Goal: Complete application form

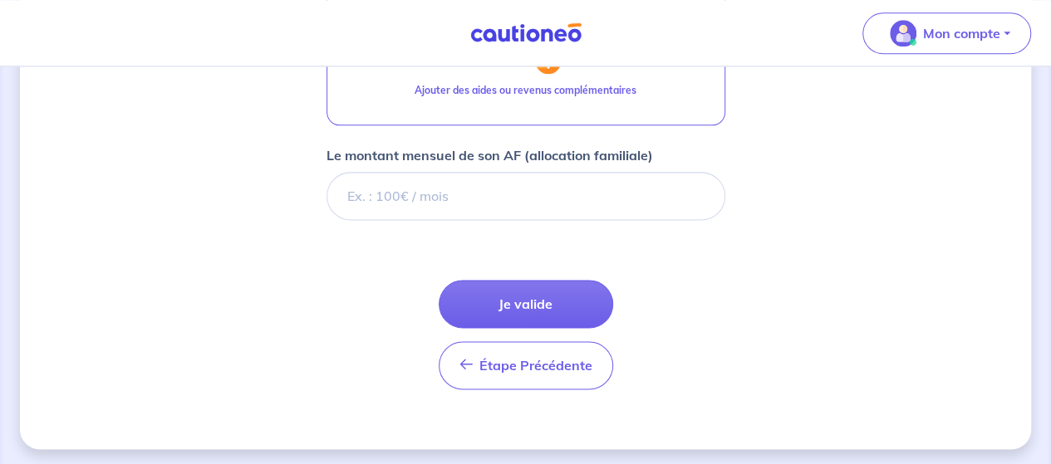
drag, startPoint x: 0, startPoint y: 0, endPoint x: 231, endPoint y: 366, distance: 433.1
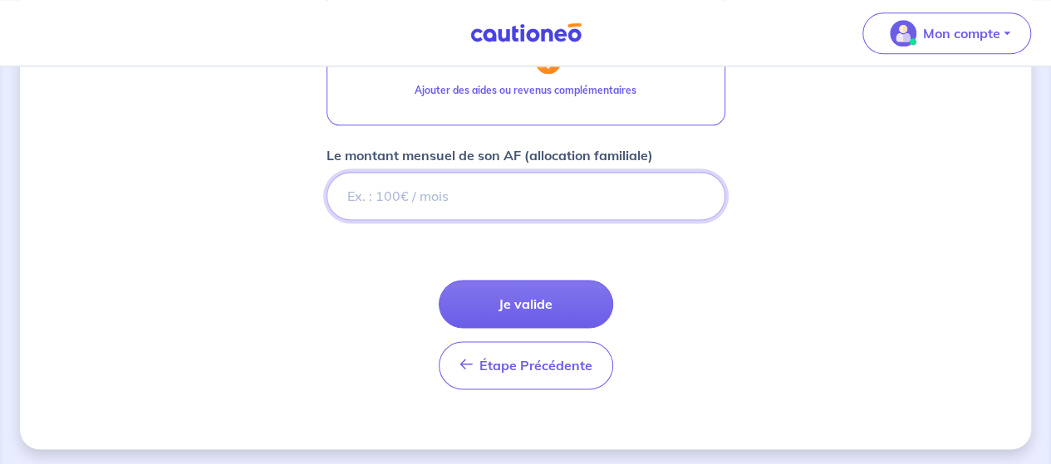
click at [497, 199] on input "Le montant mensuel de son AF (allocation familiale)" at bounding box center [525, 196] width 399 height 48
click at [395, 200] on input "Le montant mensuel de son AF (allocation familiale)" at bounding box center [525, 196] width 399 height 48
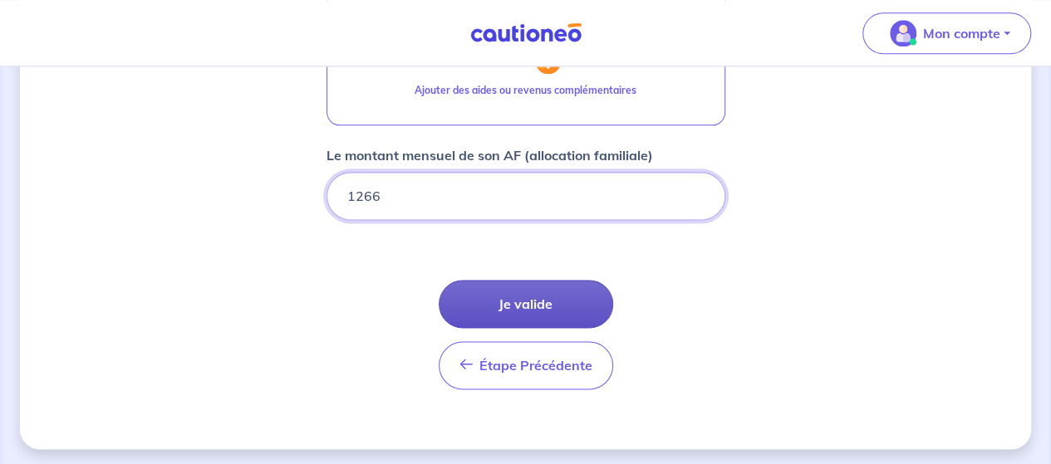
type input "1266"
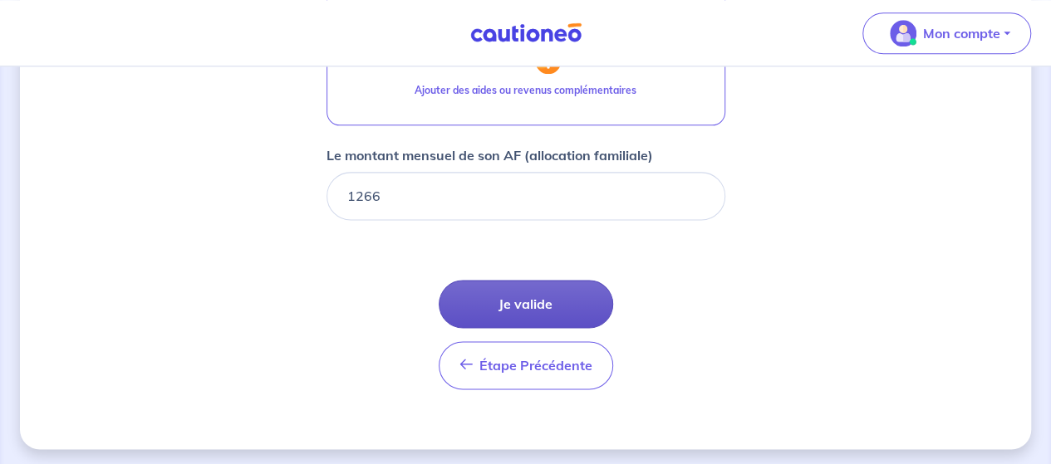
click at [515, 306] on button "Je valide" at bounding box center [526, 304] width 174 height 48
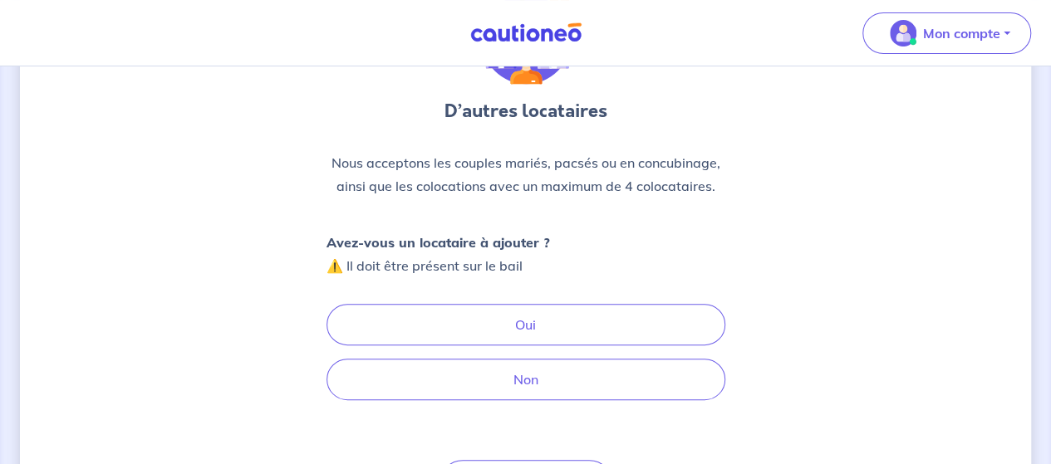
scroll to position [142, 0]
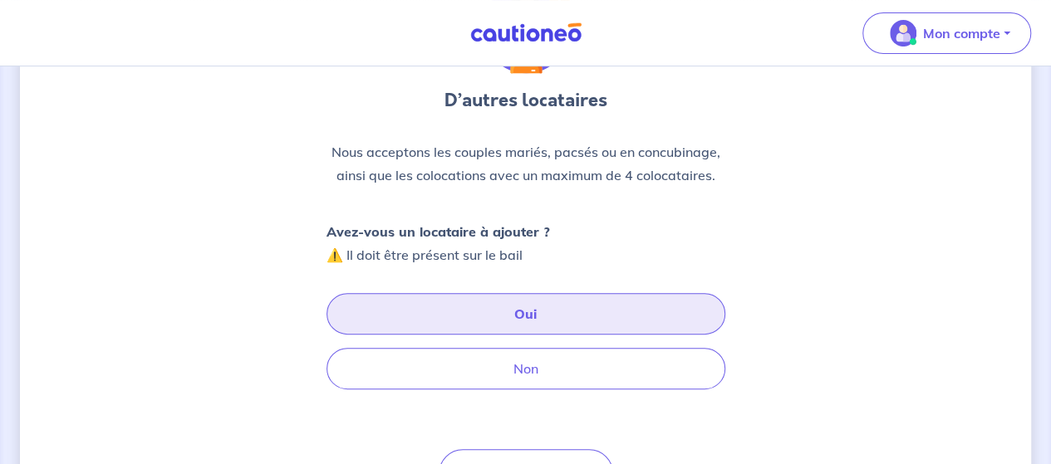
click at [481, 320] on button "Oui" at bounding box center [525, 314] width 399 height 42
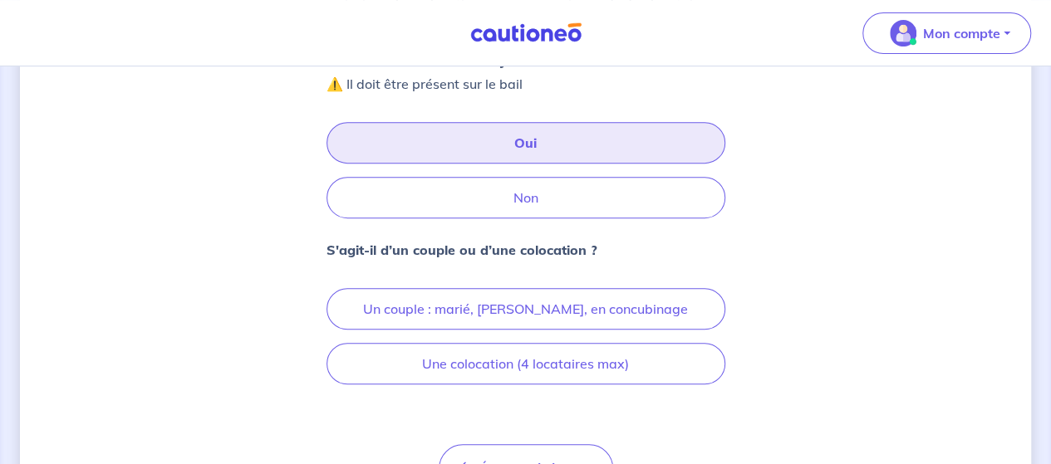
scroll to position [342, 0]
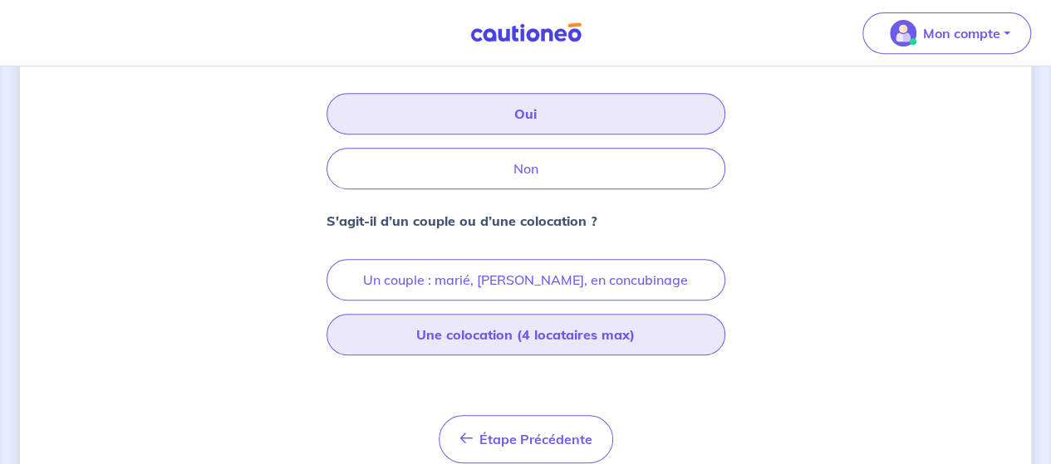
click at [519, 330] on button "Une colocation (4 locataires max)" at bounding box center [525, 335] width 399 height 42
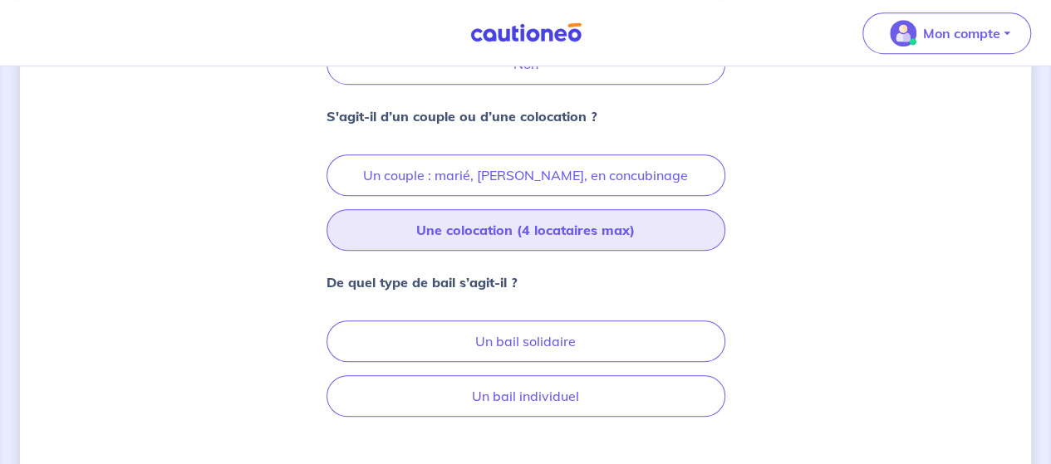
scroll to position [458, 0]
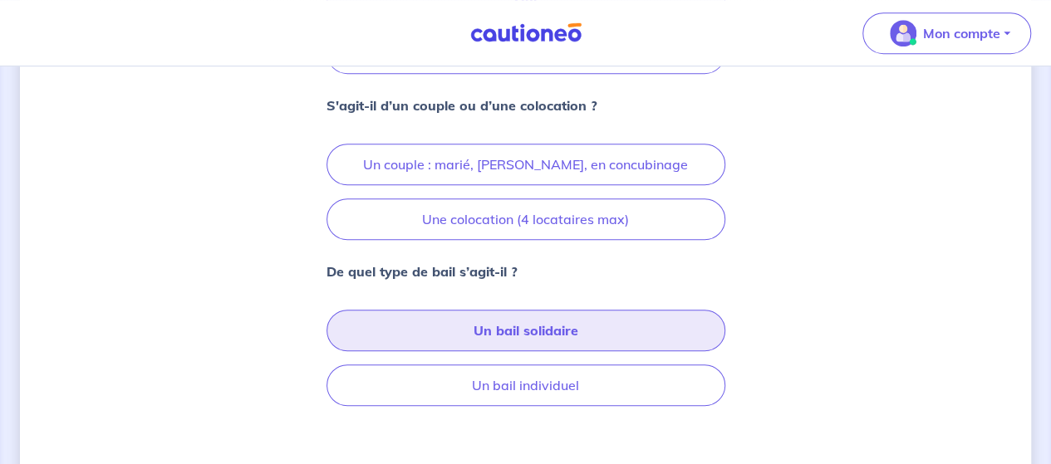
click at [538, 339] on button "Un bail solidaire" at bounding box center [525, 331] width 399 height 42
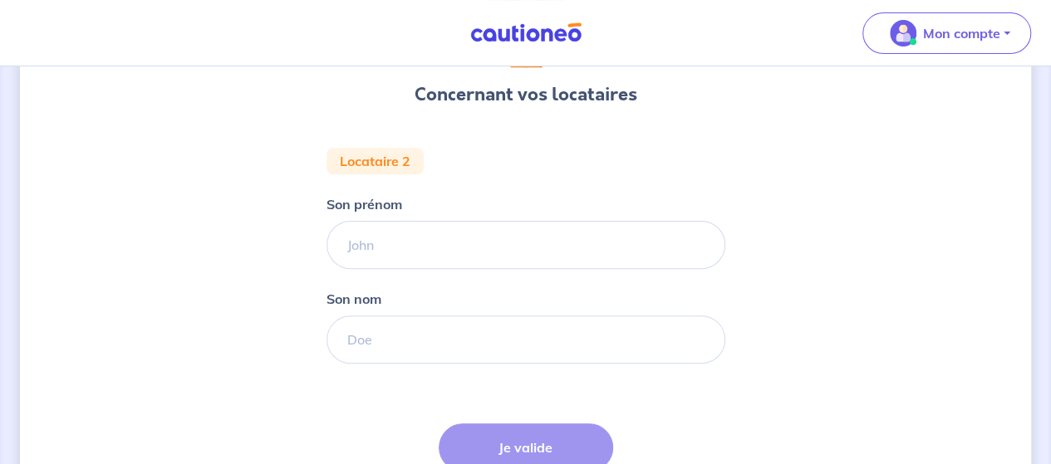
scroll to position [174, 0]
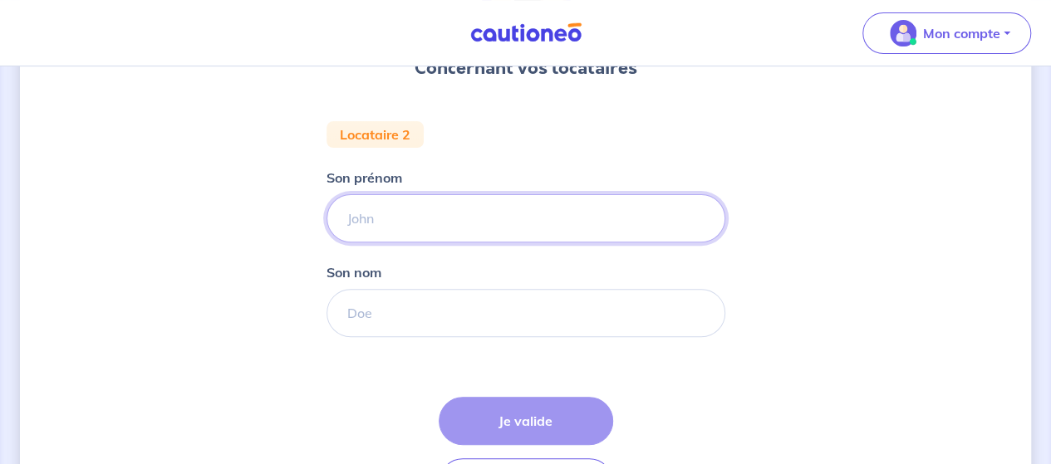
click at [508, 222] on input "Son prénom" at bounding box center [525, 218] width 399 height 48
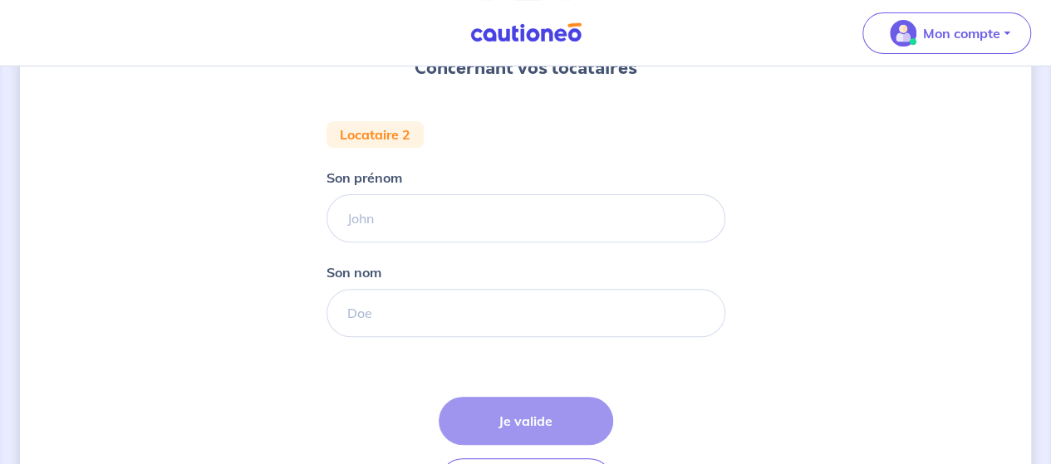
click at [940, 416] on div "Concernant vos locataires Locataire 2 Son prénom Son nom Étape Précédente Précé…" at bounding box center [525, 239] width 1011 height 655
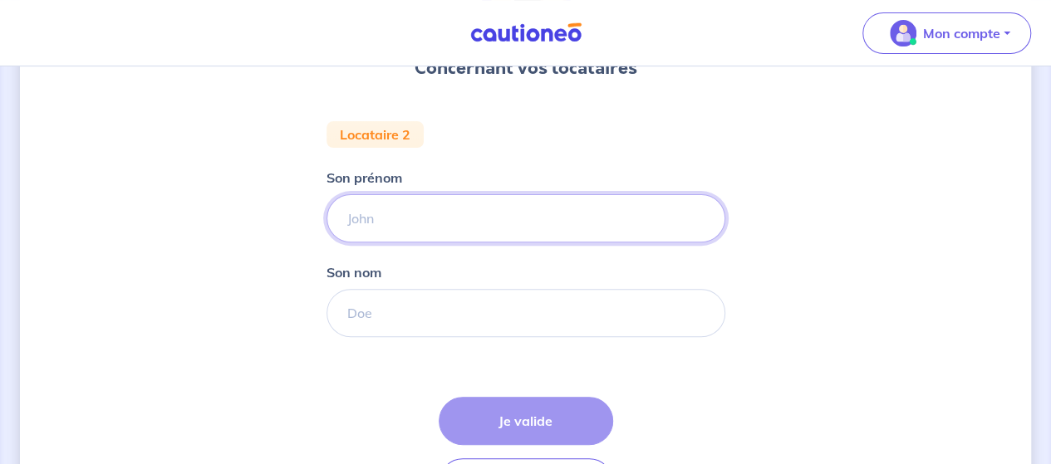
click at [406, 213] on input "Son prénom" at bounding box center [525, 218] width 399 height 48
click at [371, 218] on input "MAIMOUNA" at bounding box center [525, 218] width 399 height 48
type input "MAMOUNA"
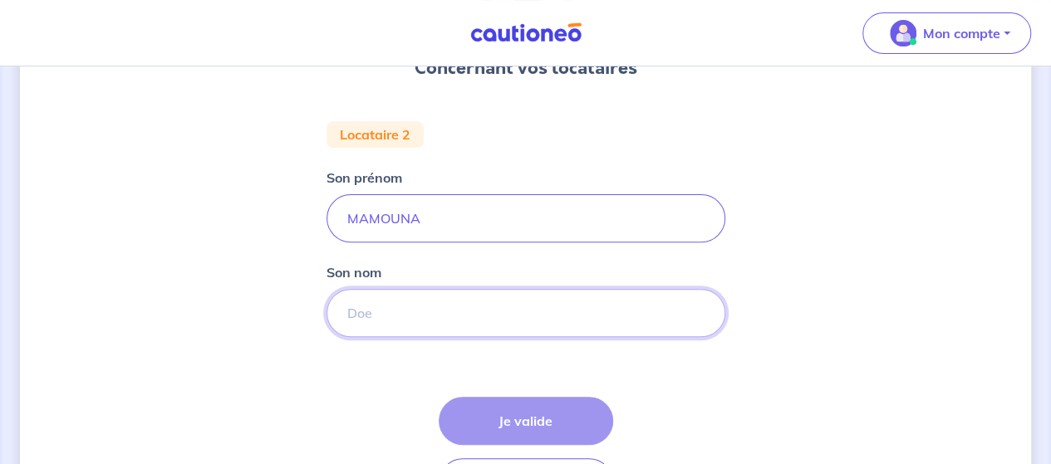
click at [404, 308] on input "Son nom" at bounding box center [525, 313] width 399 height 48
type input "SANOGO"
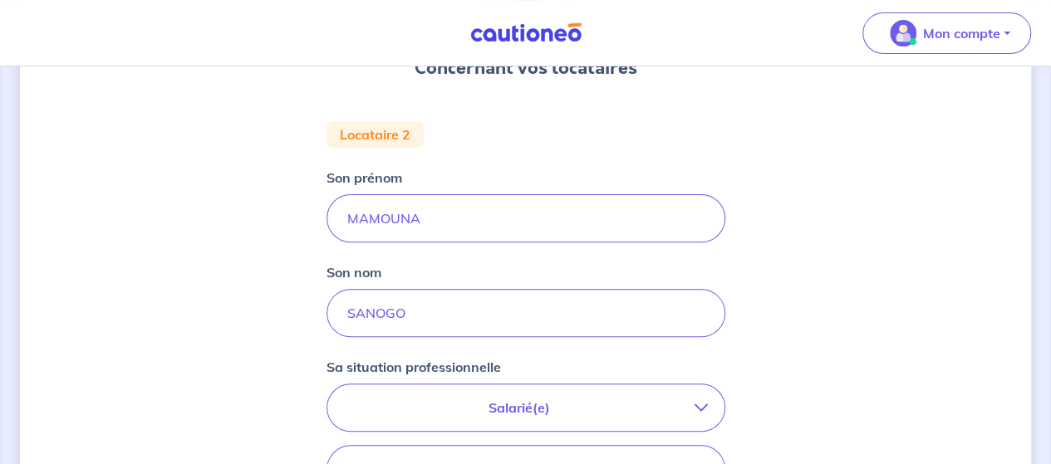
click at [514, 409] on p "Salarié(e)" at bounding box center [519, 408] width 351 height 20
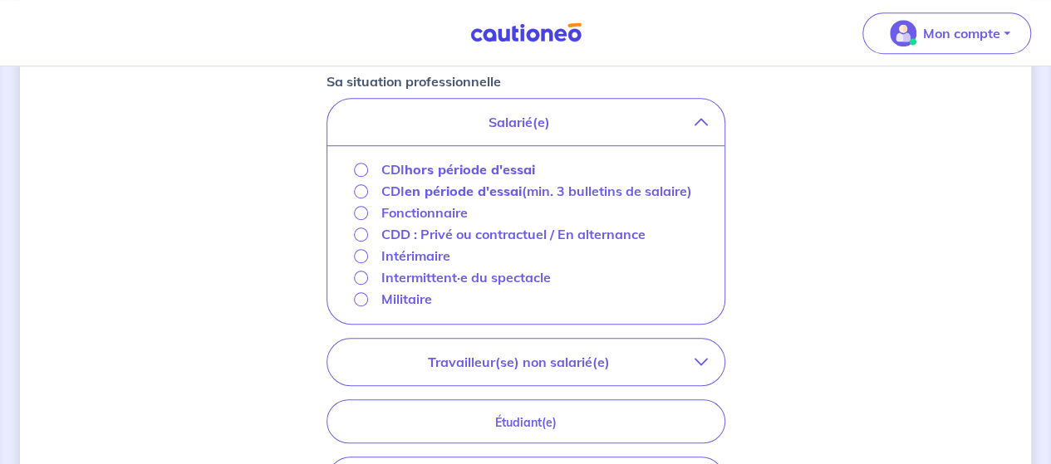
scroll to position [471, 0]
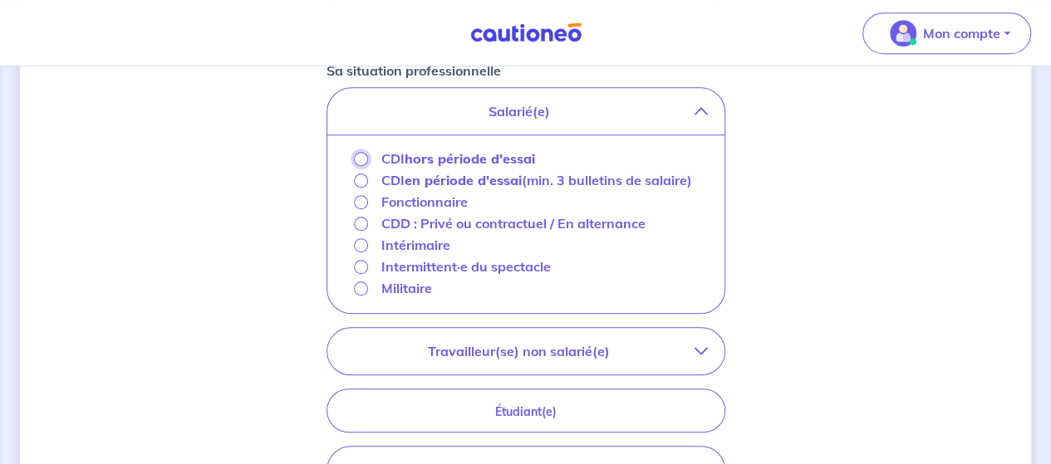
click at [358, 158] on input "CDI hors période d'essai" at bounding box center [361, 159] width 14 height 14
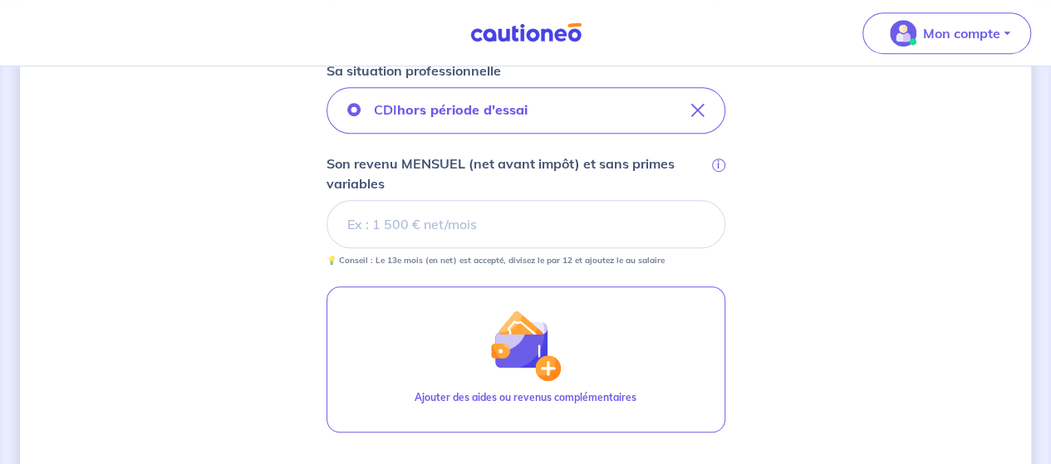
click at [439, 225] on input "Son revenu MENSUEL (net avant impôt) et sans primes variables i" at bounding box center [525, 224] width 399 height 48
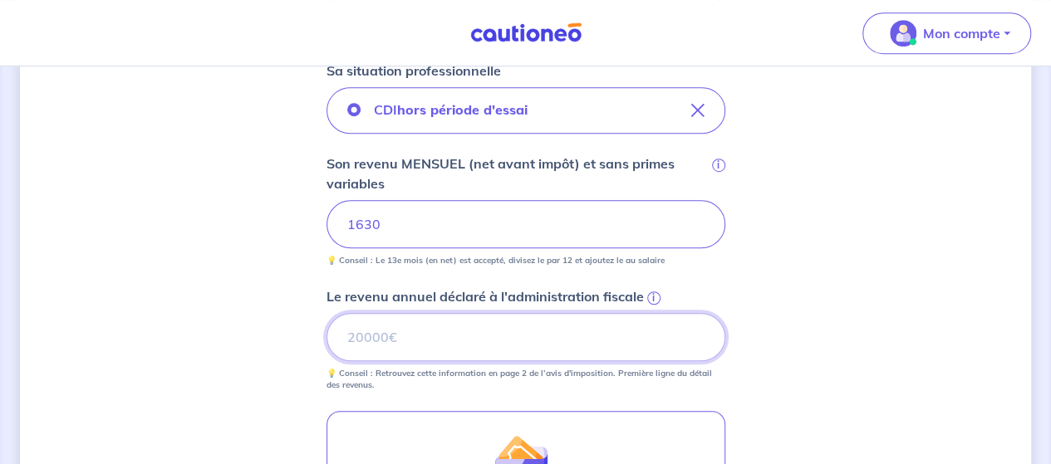
click at [571, 329] on input "Le revenu annuel déclaré à l'administration fiscale i" at bounding box center [525, 337] width 399 height 48
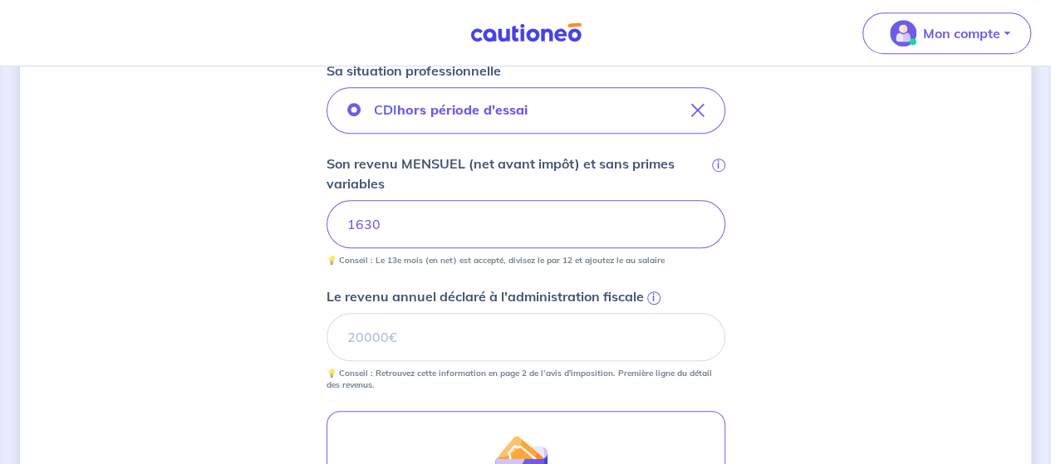
click at [652, 297] on span "i" at bounding box center [653, 298] width 13 height 13
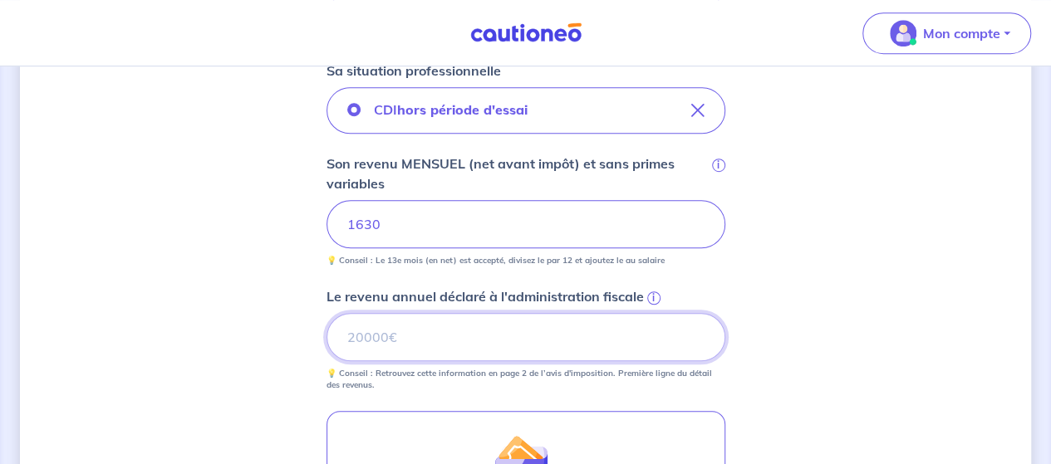
click at [652, 313] on input "Le revenu annuel déclaré à l'administration fiscale i" at bounding box center [525, 337] width 399 height 48
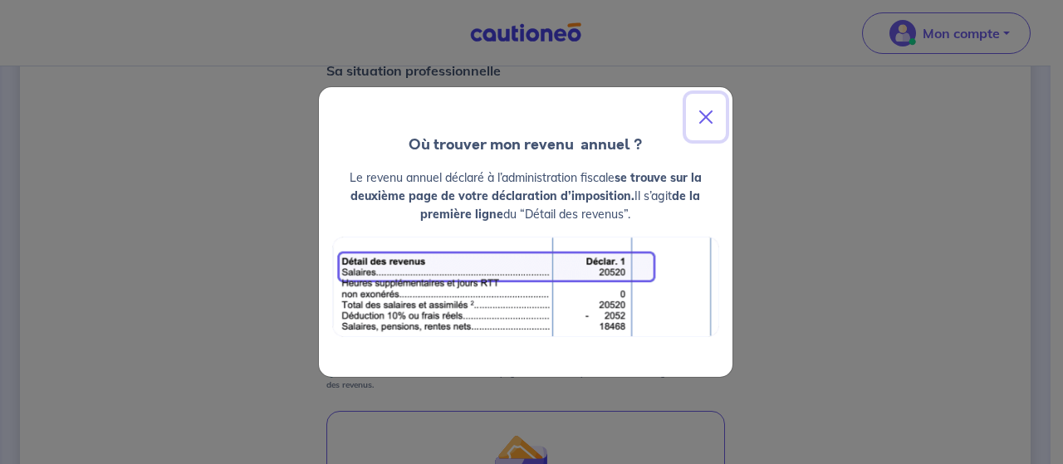
click at [704, 117] on button "Close" at bounding box center [706, 117] width 40 height 47
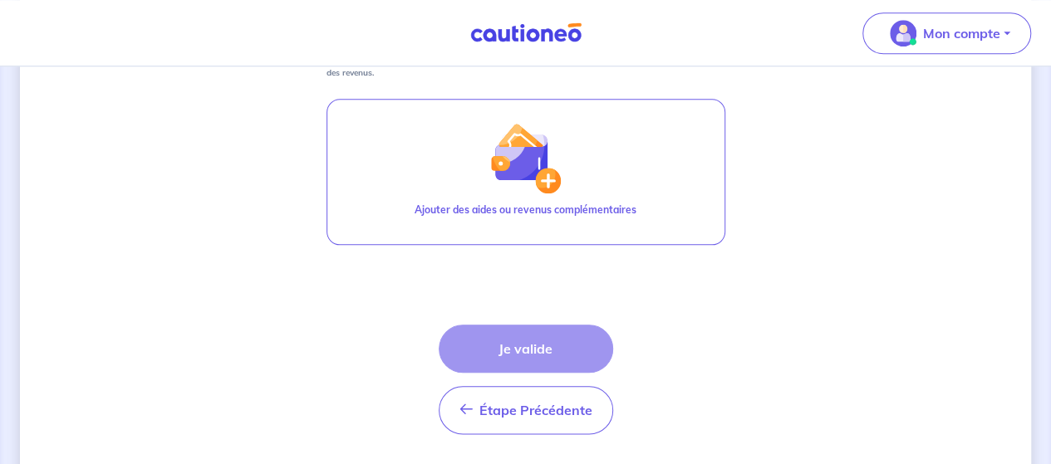
scroll to position [775, 0]
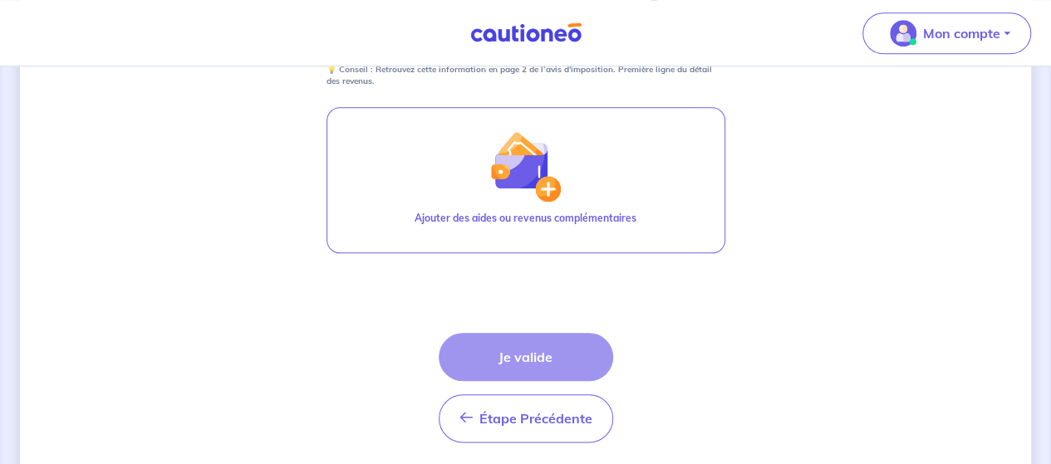
click at [522, 350] on div "Étape Précédente Précédent Je valide Je valide" at bounding box center [526, 388] width 174 height 110
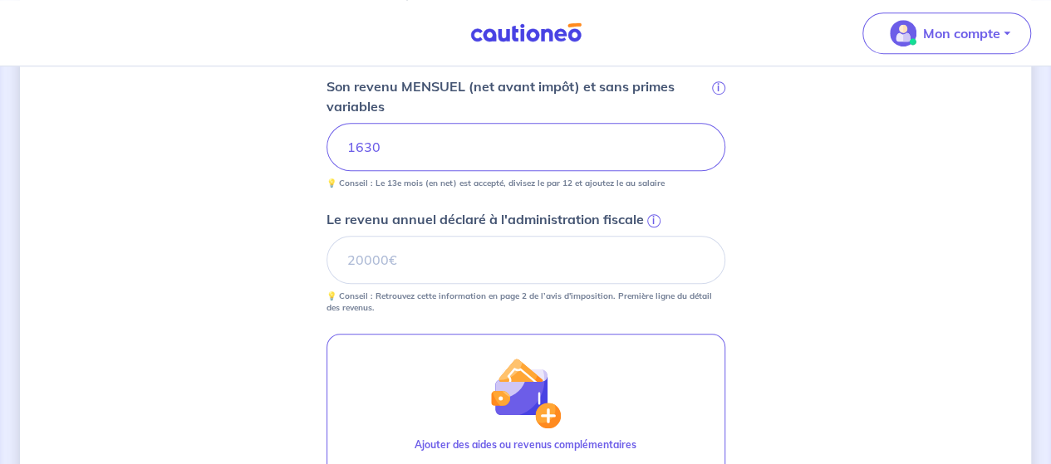
scroll to position [550, 0]
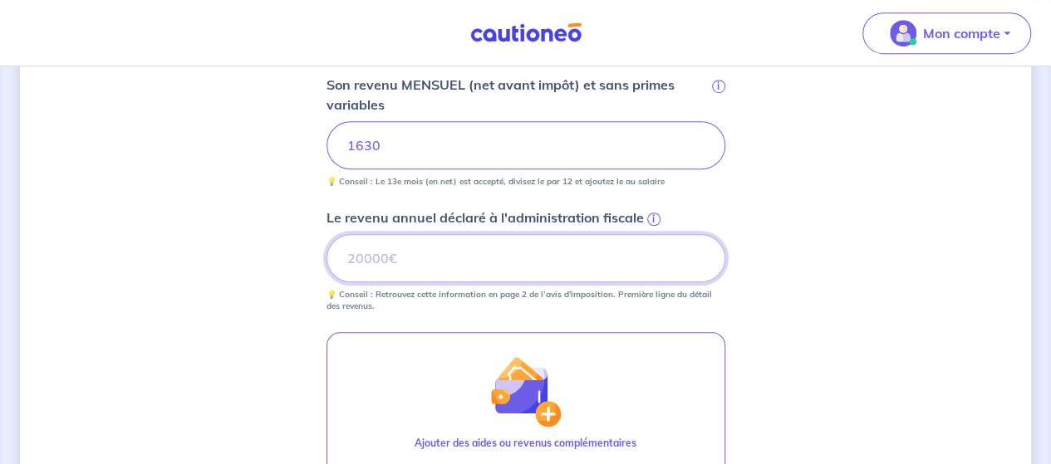
click at [478, 257] on input "Le revenu annuel déclaré à l'administration fiscale i" at bounding box center [525, 258] width 399 height 48
click at [369, 268] on input "Le revenu annuel déclaré à l'administration fiscale i" at bounding box center [525, 258] width 399 height 48
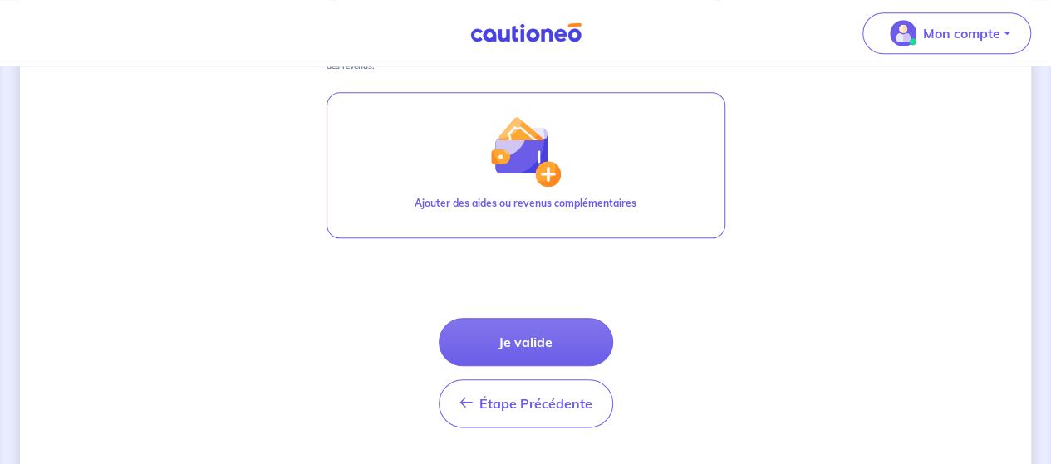
scroll to position [805, 0]
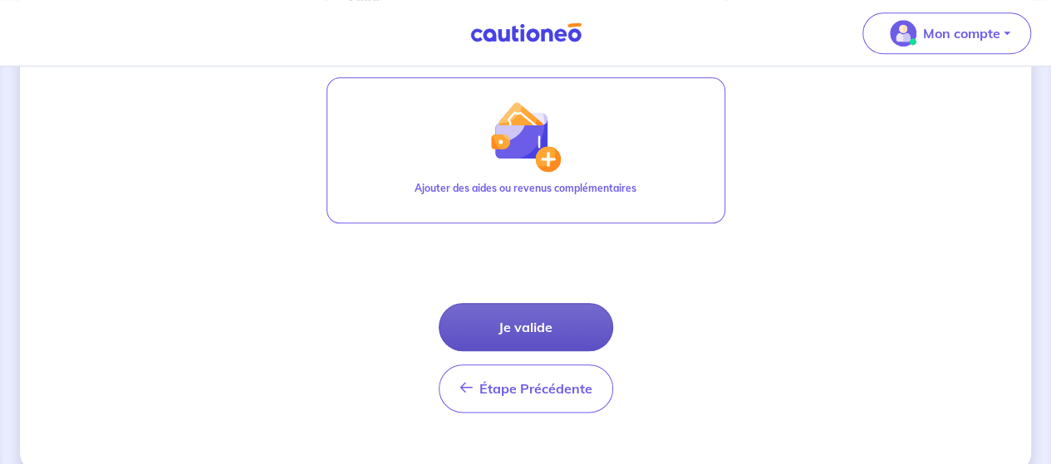
type input "1630"
click at [540, 329] on button "Je valide" at bounding box center [526, 327] width 174 height 48
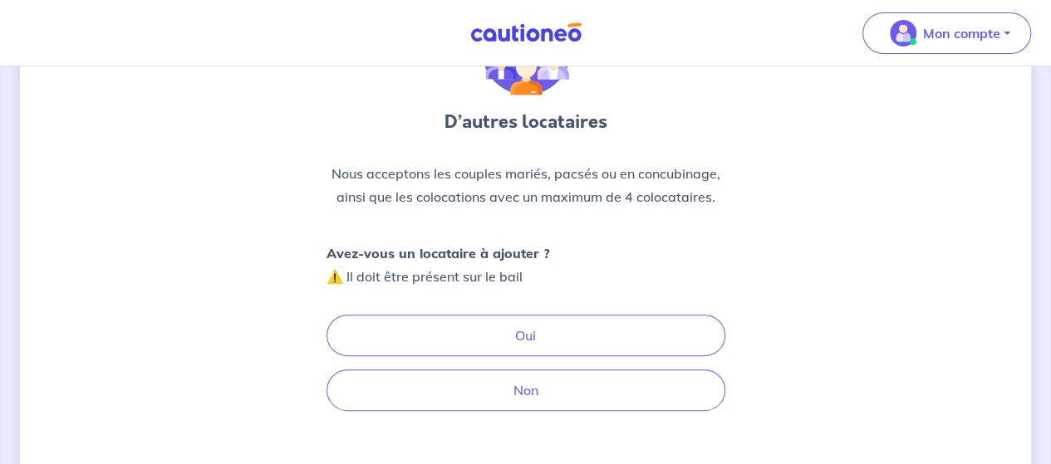
scroll to position [123, 0]
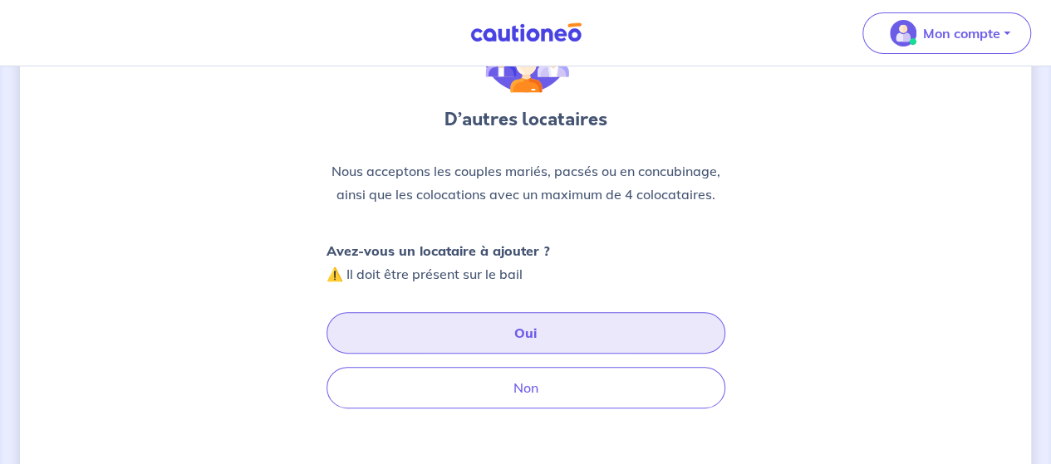
click at [523, 331] on button "Oui" at bounding box center [525, 333] width 399 height 42
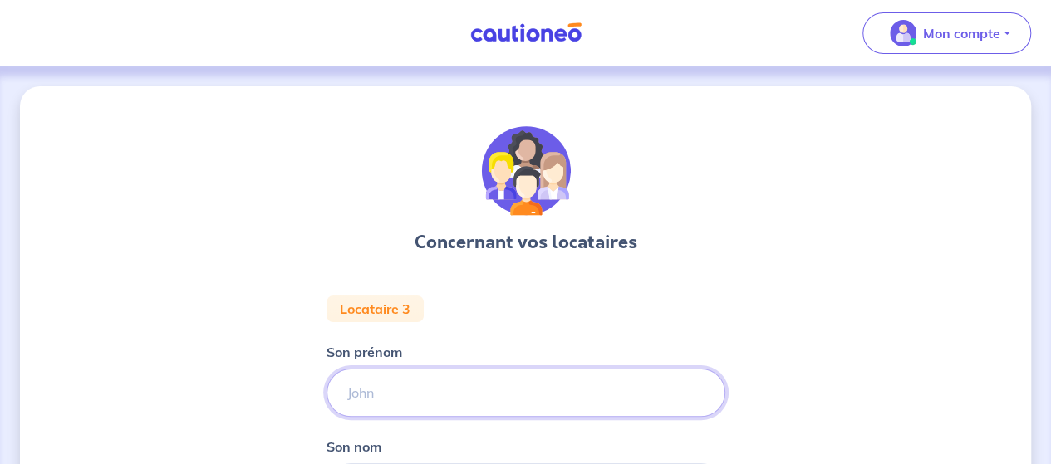
click at [457, 395] on input "Son prénom" at bounding box center [525, 393] width 399 height 48
click at [420, 386] on input "Son prénom" at bounding box center [525, 393] width 399 height 48
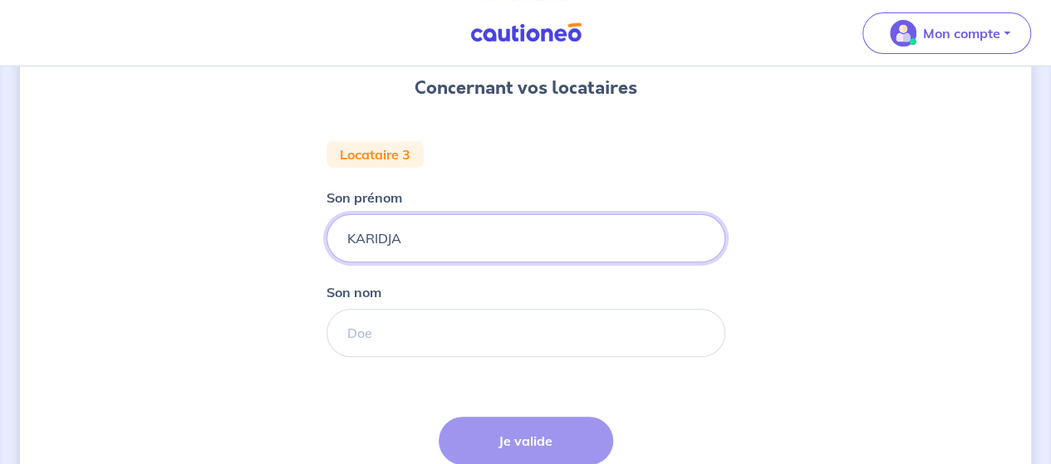
scroll to position [168, 0]
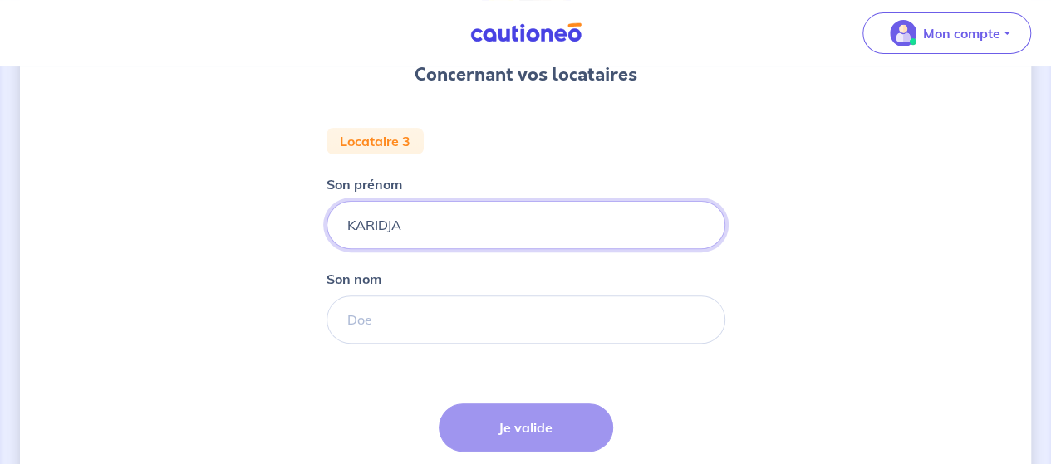
type input "KARIDJA"
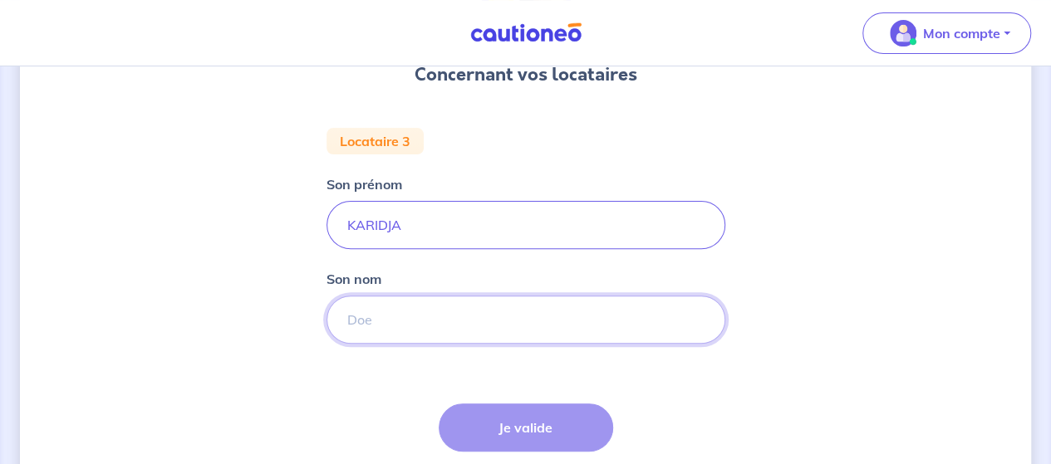
click at [374, 324] on input "Son nom" at bounding box center [525, 320] width 399 height 48
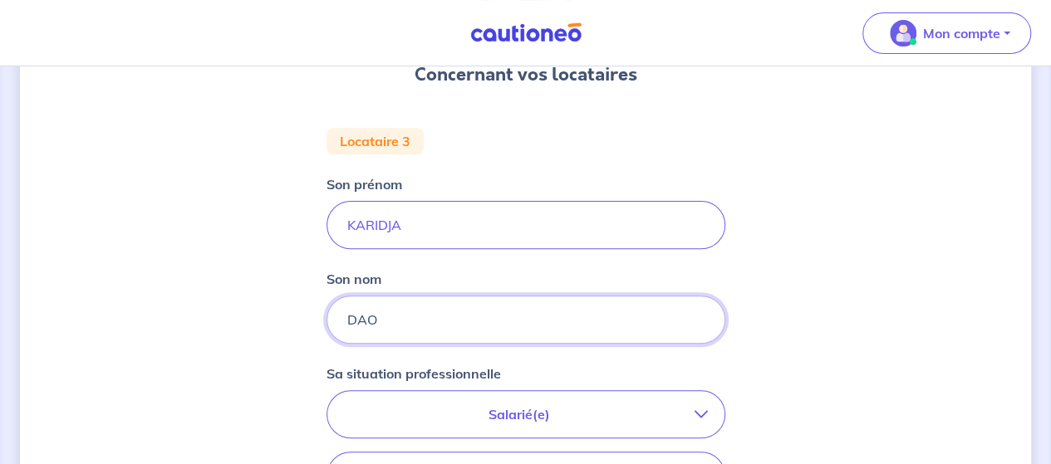
type input "DAO"
click at [529, 416] on p "Salarié(e)" at bounding box center [519, 415] width 351 height 20
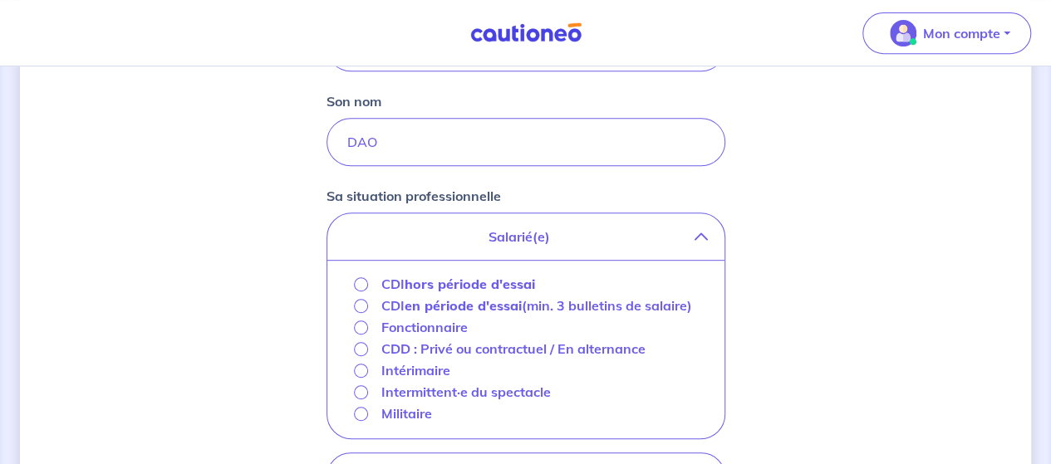
scroll to position [347, 0]
click at [364, 282] on input "CDI hors période d'essai" at bounding box center [361, 283] width 14 height 14
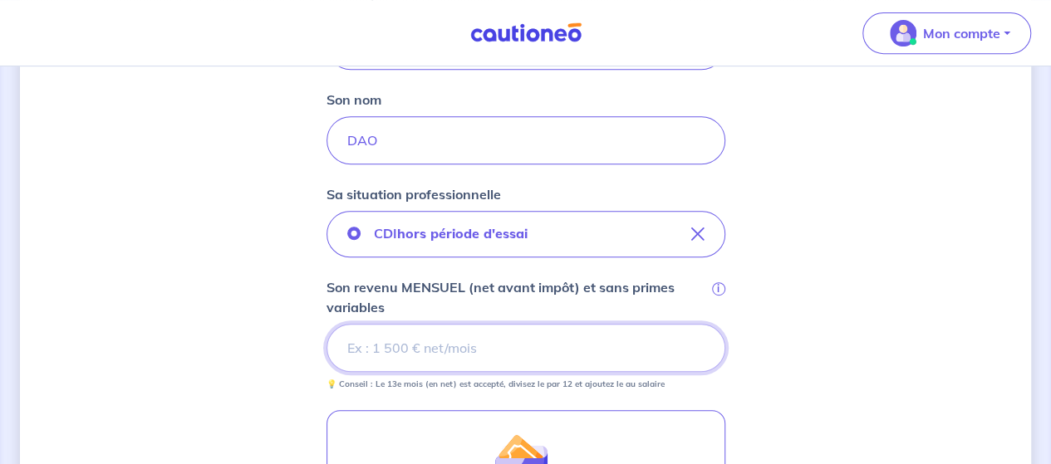
click at [389, 351] on input "Son revenu MENSUEL (net avant impôt) et sans primes variables i" at bounding box center [525, 348] width 399 height 48
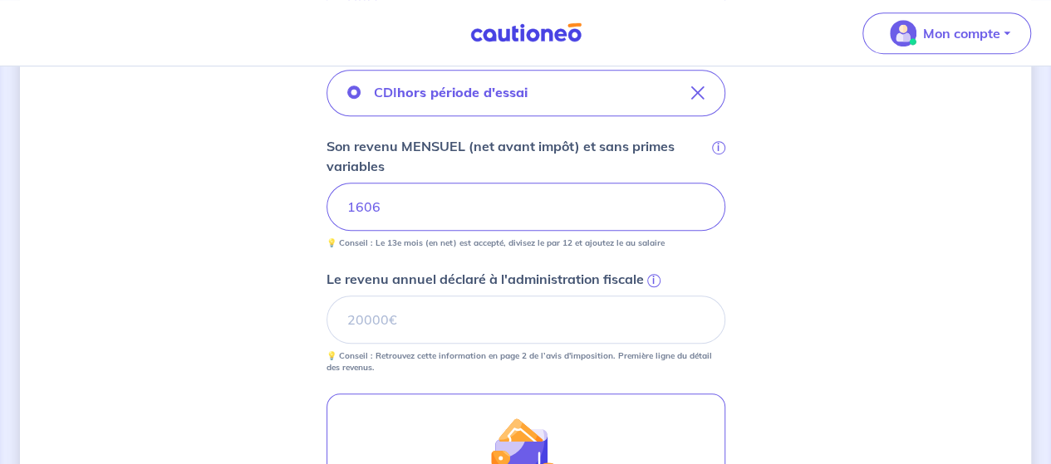
scroll to position [554, 0]
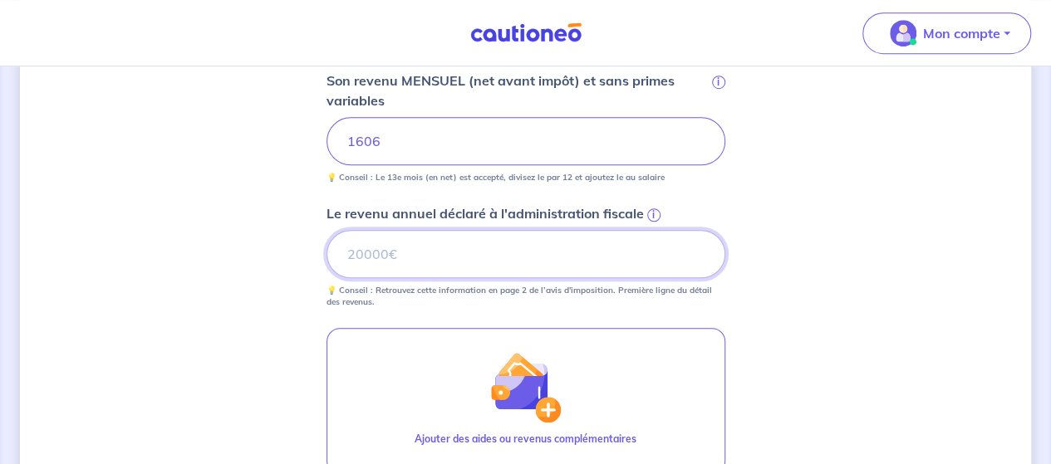
click at [356, 262] on input "Le revenu annuel déclaré à l'administration fiscale i" at bounding box center [525, 254] width 399 height 48
click at [343, 251] on input "Le revenu annuel déclaré à l'administration fiscale i" at bounding box center [525, 254] width 399 height 48
click at [367, 252] on input "Le revenu annuel déclaré à l'administration fiscale i" at bounding box center [525, 254] width 399 height 48
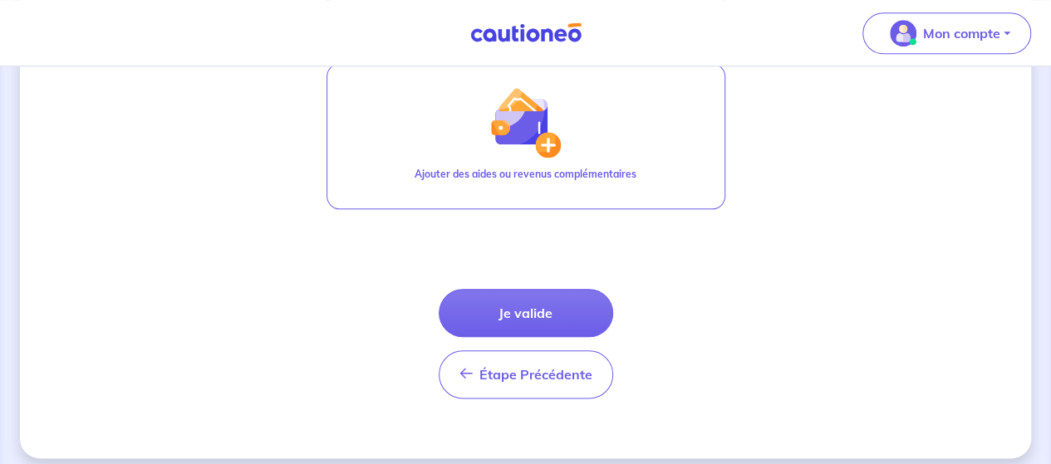
scroll to position [829, 0]
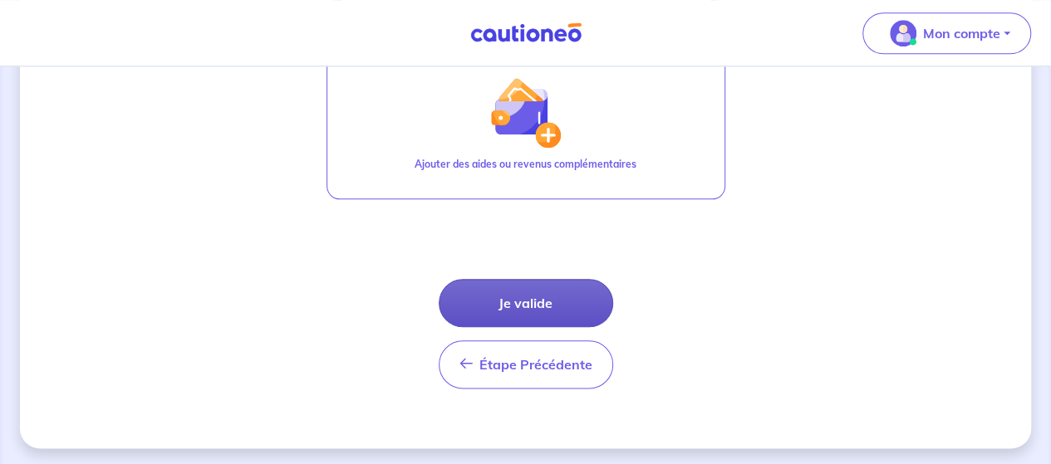
type input "21870"
click at [514, 302] on button "Je valide" at bounding box center [526, 303] width 174 height 48
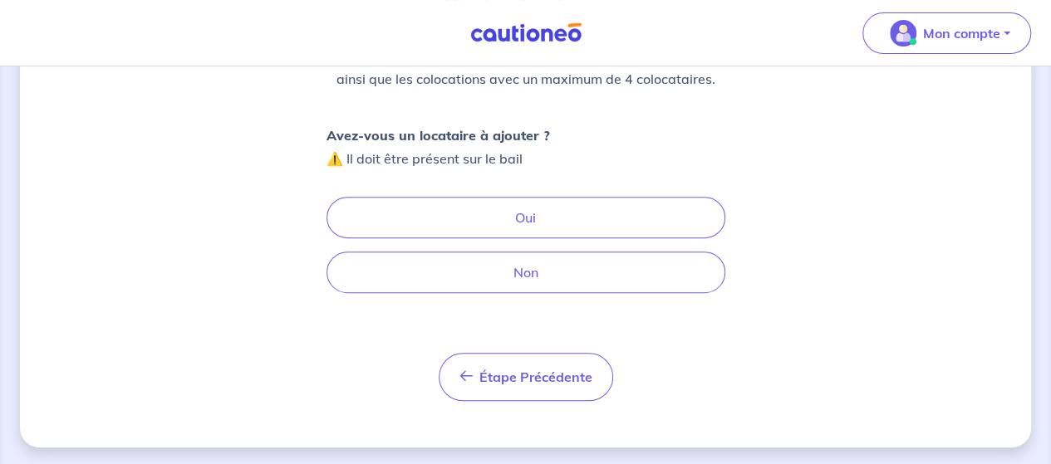
scroll to position [239, 0]
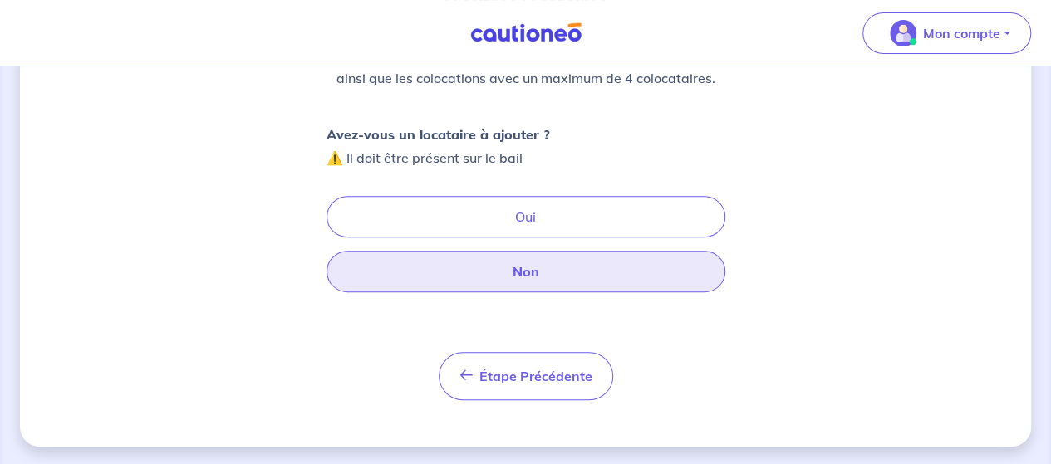
click at [508, 279] on button "Non" at bounding box center [525, 272] width 399 height 42
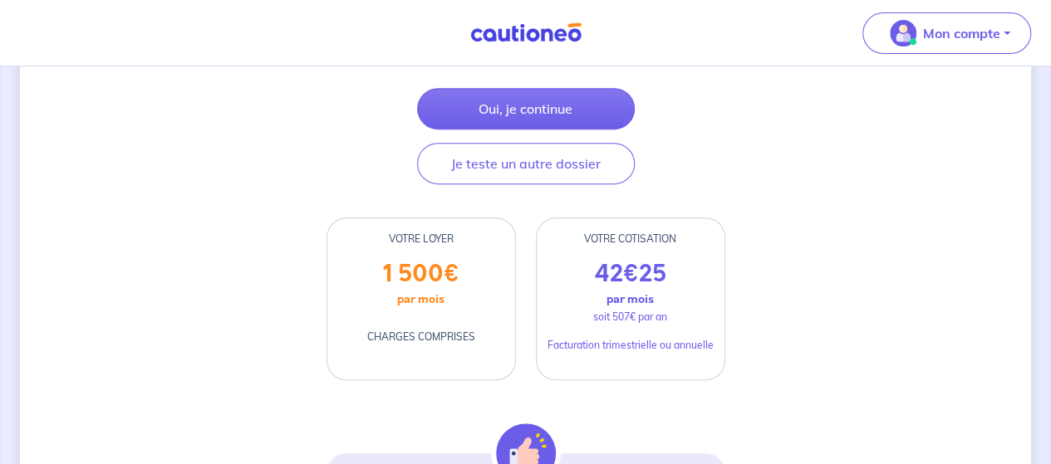
scroll to position [312, 0]
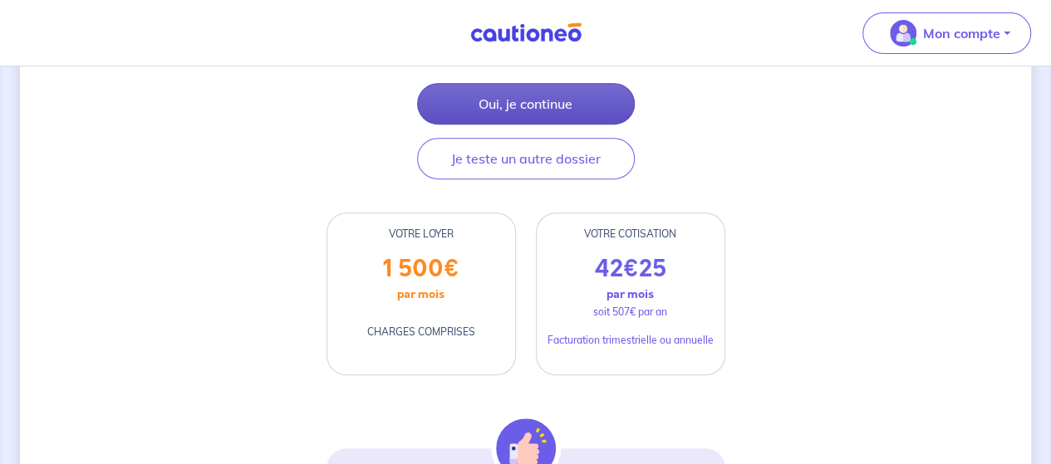
click at [518, 122] on button "Oui, je continue" at bounding box center [526, 104] width 218 height 42
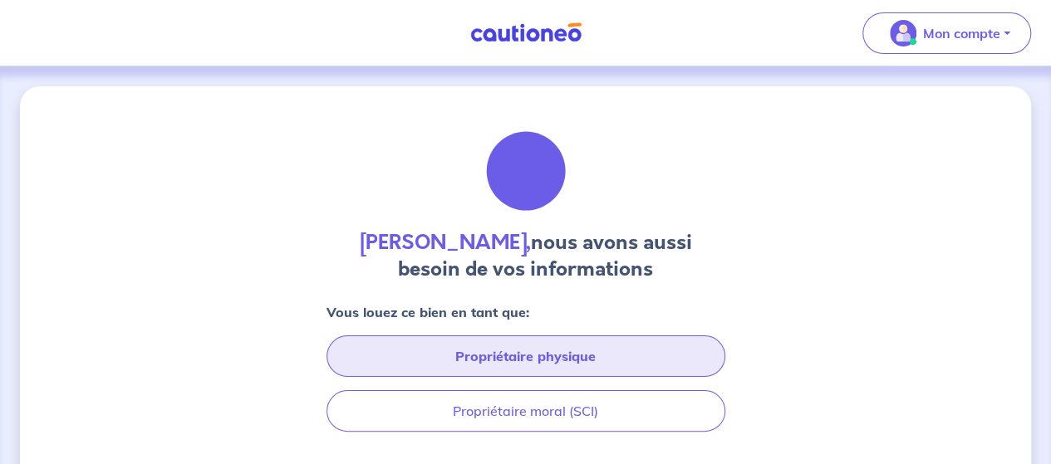
click at [506, 362] on button "Propriétaire physique" at bounding box center [525, 357] width 399 height 42
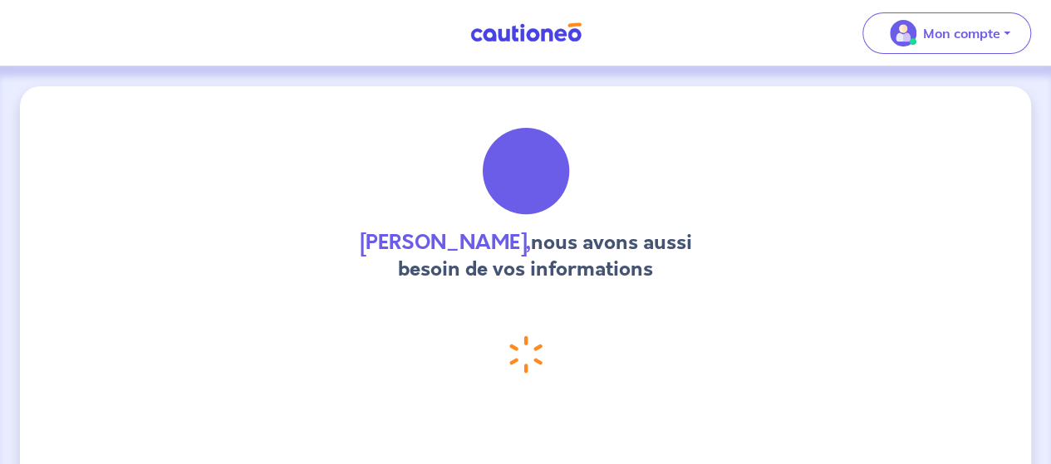
select select "FR"
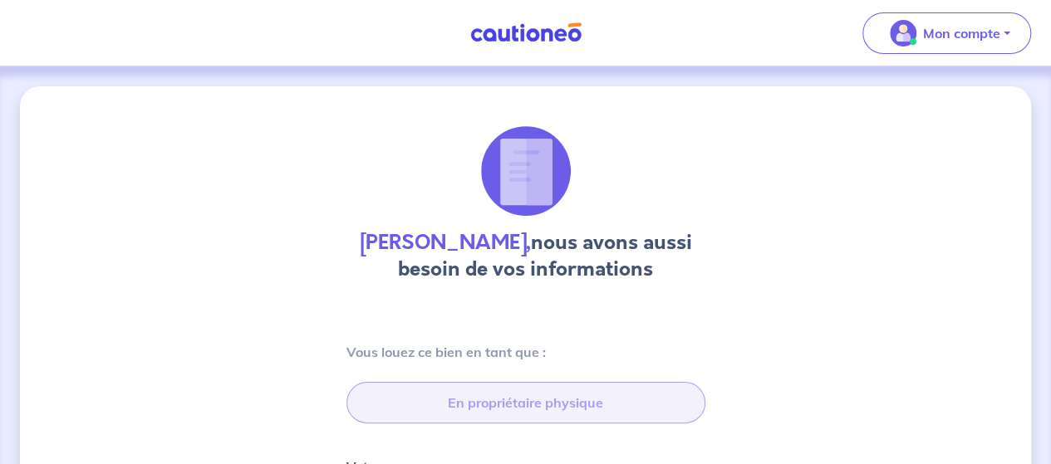
type input "[STREET_ADDRESS]"
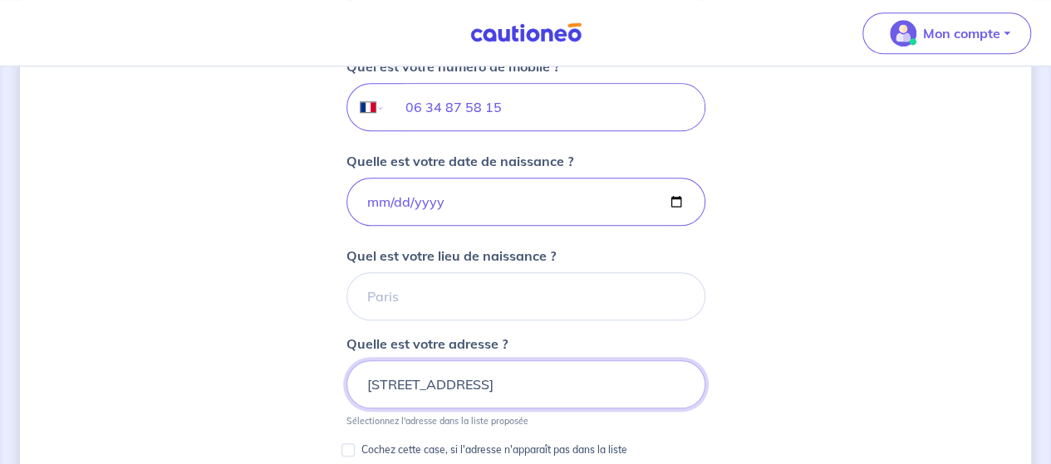
scroll to position [766, 0]
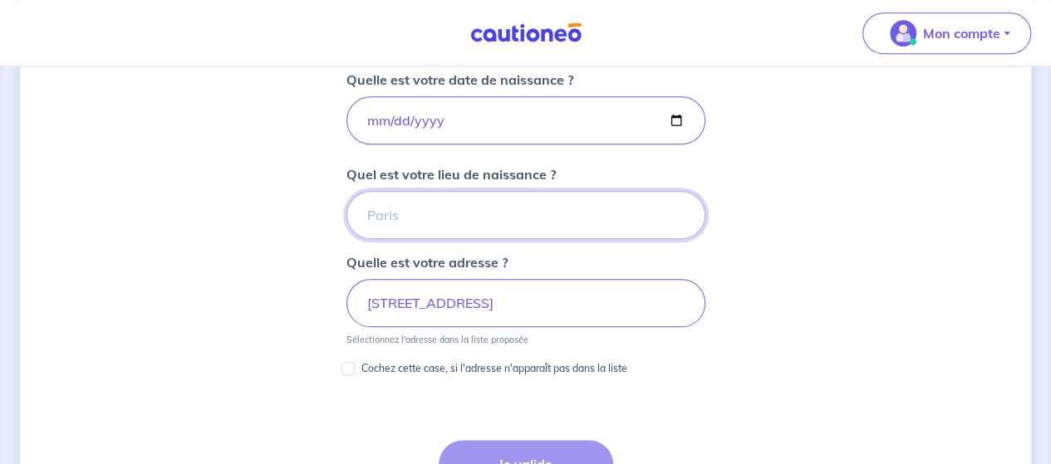
click at [393, 216] on input "Quel est votre lieu de naissance ?" at bounding box center [525, 215] width 359 height 48
type input "v"
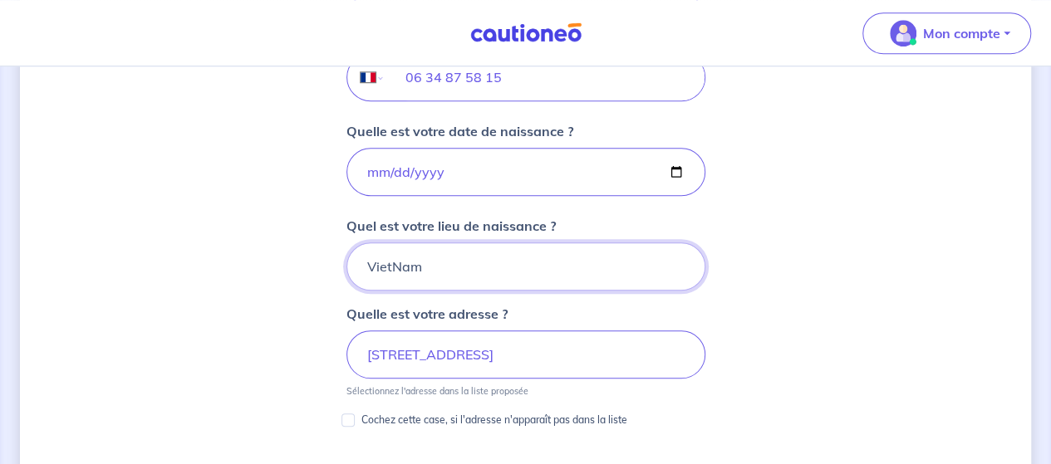
scroll to position [702, 0]
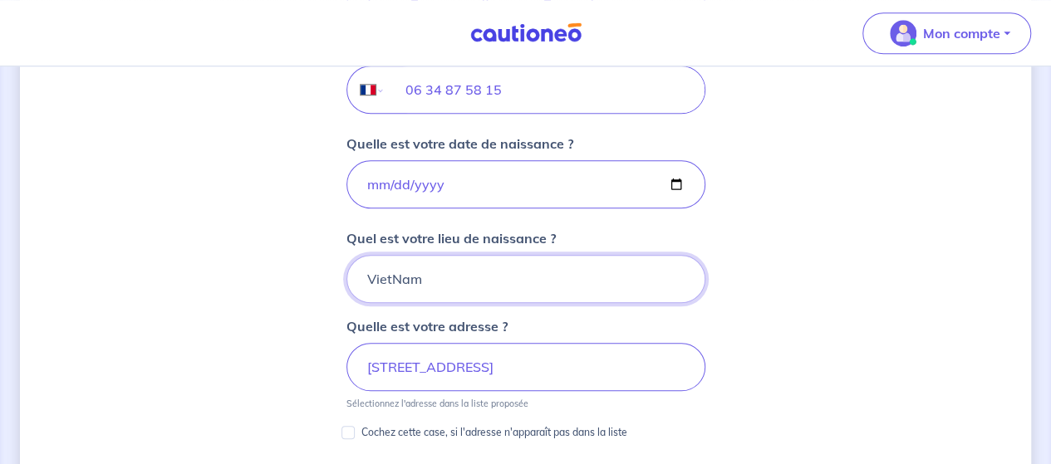
type input "VietNam"
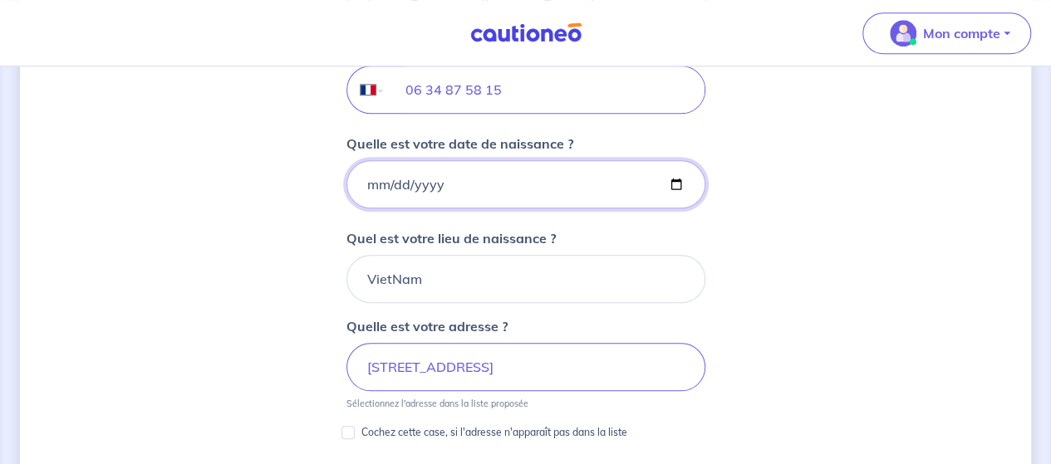
drag, startPoint x: 465, startPoint y: 177, endPoint x: 282, endPoint y: 161, distance: 183.5
click at [282, 161] on div "[PERSON_NAME], nous avons aussi besoin de vos informations Vous louez ce bien e…" at bounding box center [525, 158] width 1011 height 1549
type input "[DATE]"
click at [556, 171] on input "[DATE]" at bounding box center [525, 184] width 359 height 48
click at [512, 184] on input "[DATE]" at bounding box center [525, 184] width 359 height 48
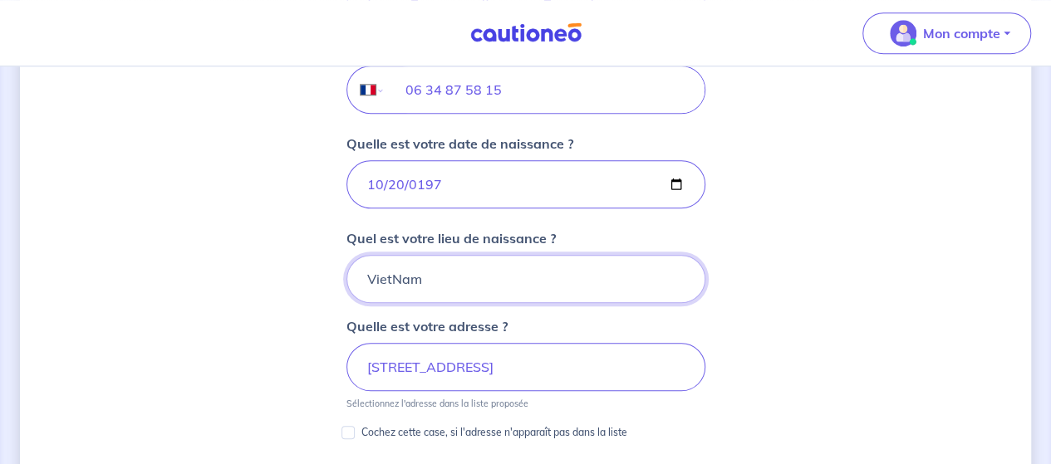
click at [489, 269] on input "VietNam" at bounding box center [525, 279] width 359 height 48
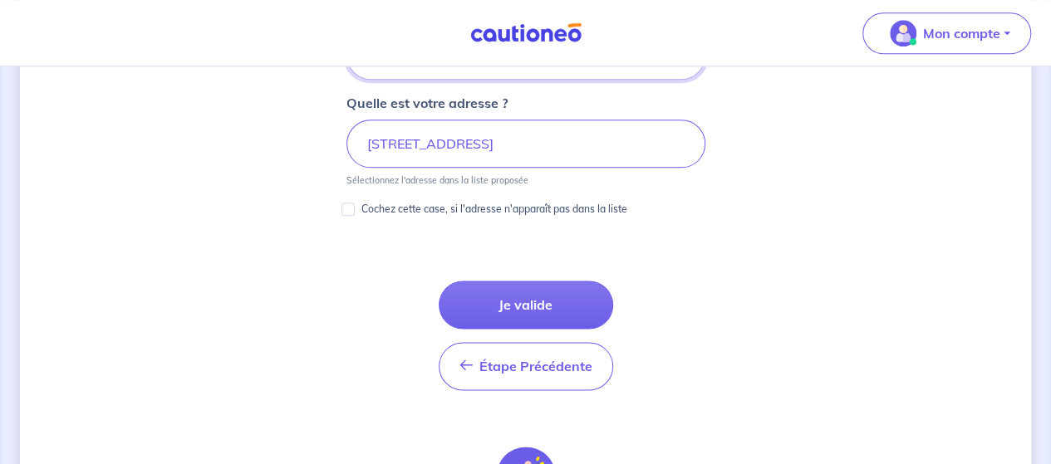
scroll to position [934, 0]
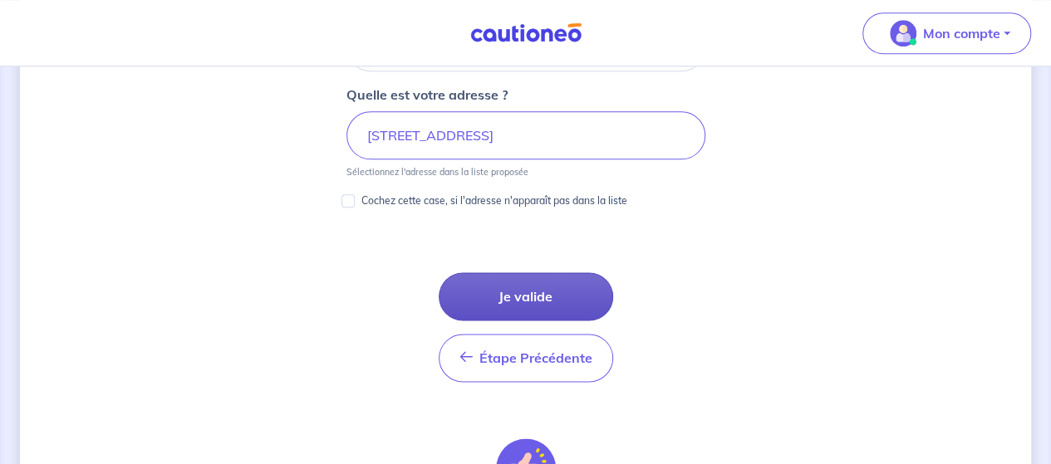
click at [514, 283] on button "Je valide" at bounding box center [526, 296] width 174 height 48
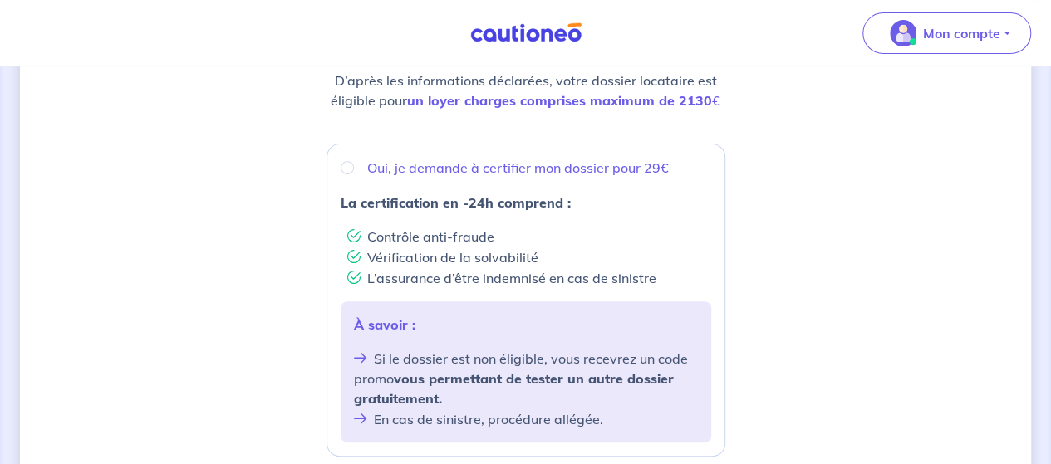
scroll to position [243, 0]
click at [344, 171] on input "Oui, je demande à certifier mon dossier pour 29€" at bounding box center [347, 170] width 13 height 13
radio input "true"
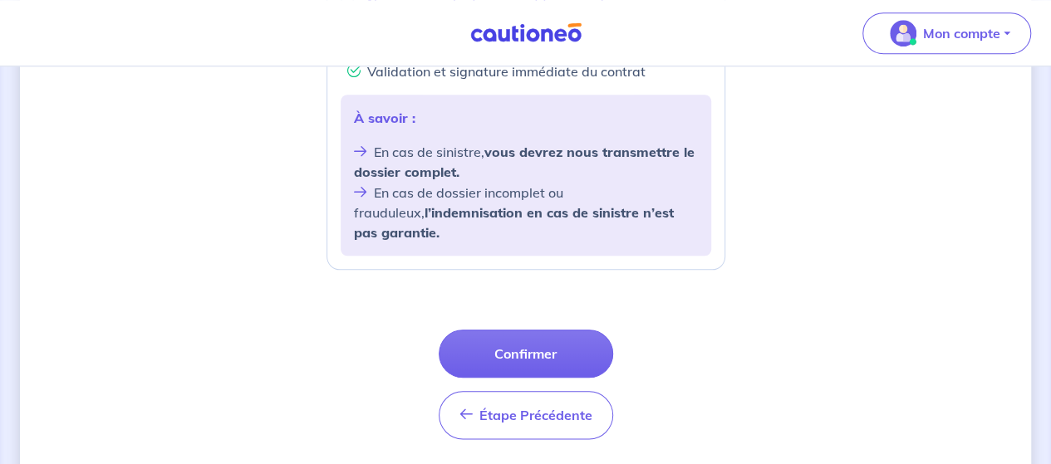
scroll to position [773, 0]
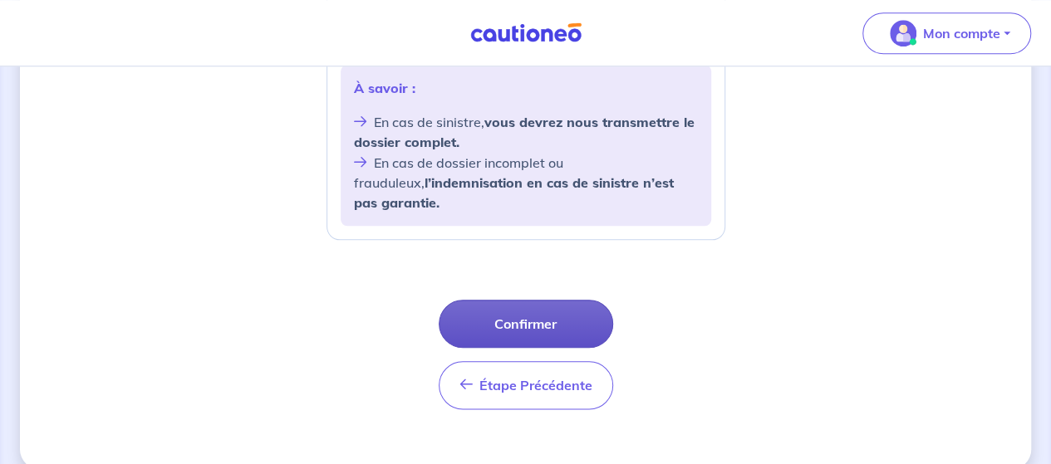
click at [529, 301] on button "Confirmer" at bounding box center [526, 324] width 174 height 48
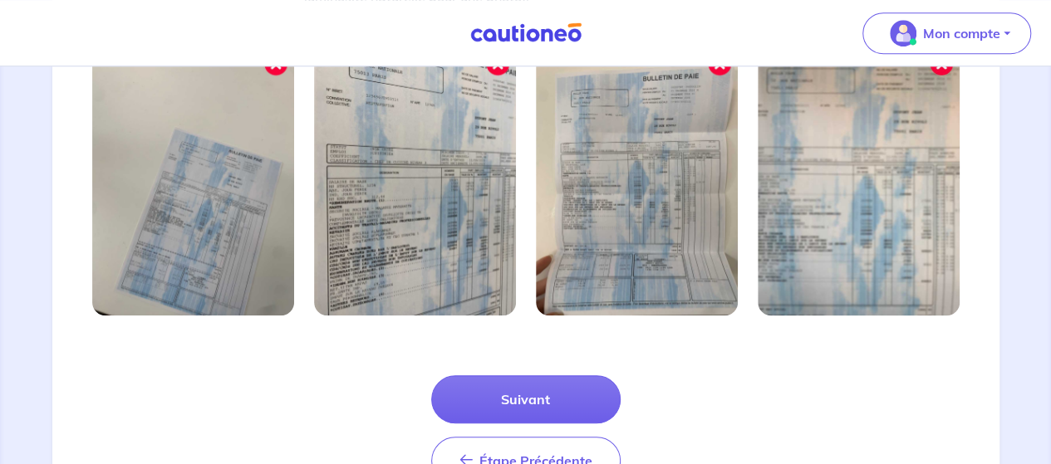
scroll to position [674, 0]
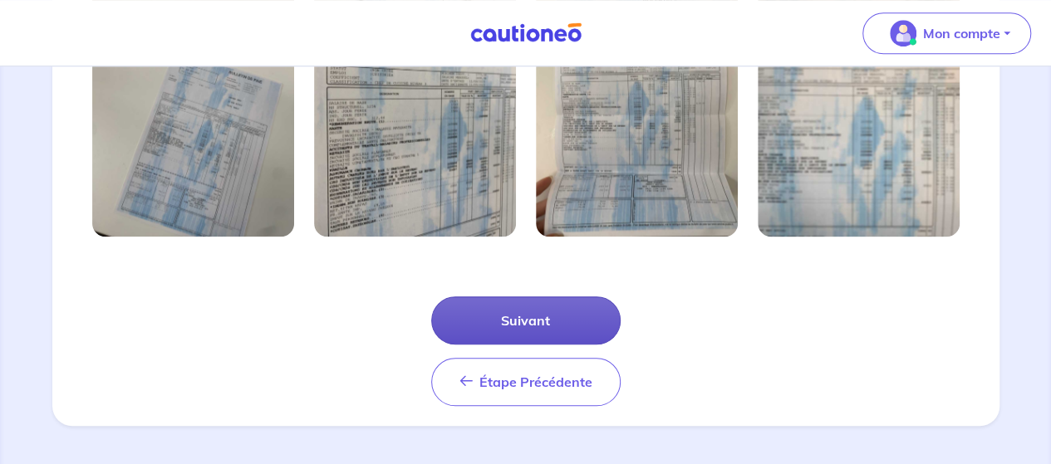
click at [516, 323] on button "Suivant" at bounding box center [525, 321] width 189 height 48
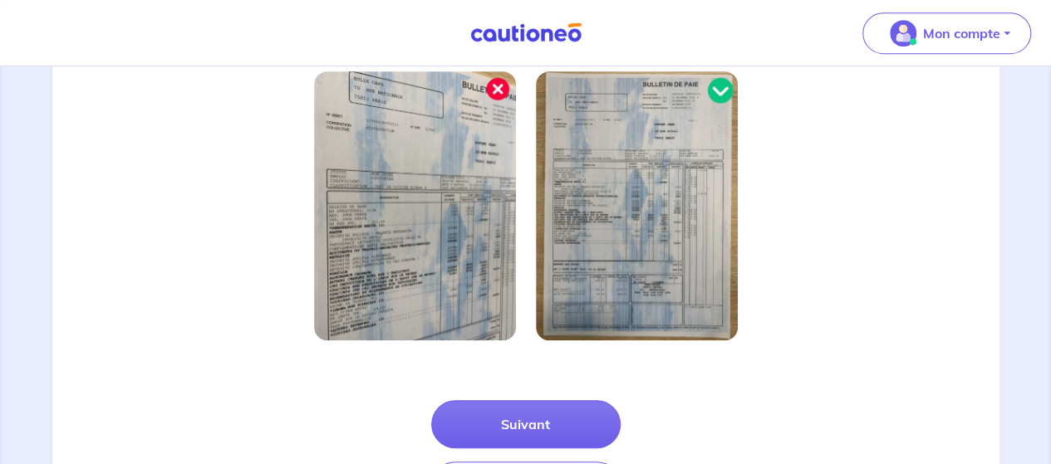
scroll to position [486, 0]
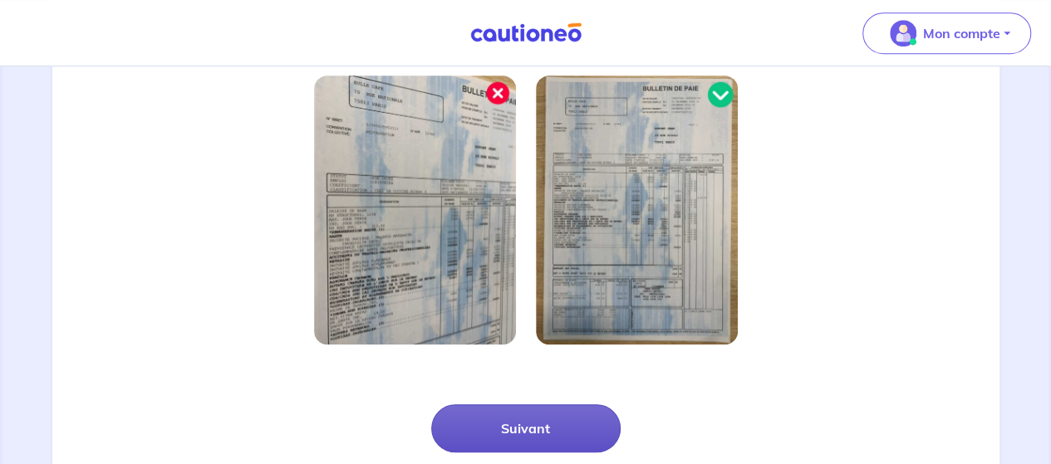
click at [527, 434] on button "Suivant" at bounding box center [525, 429] width 189 height 48
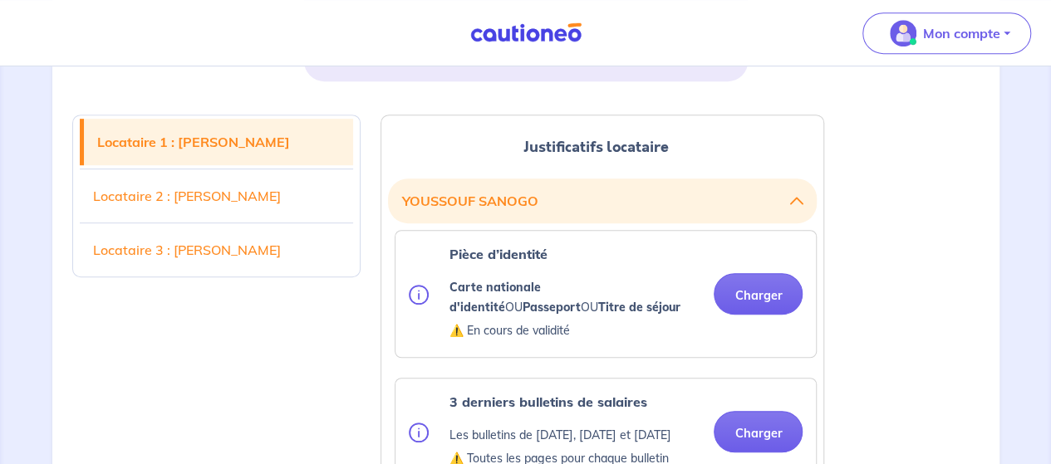
scroll to position [450, 0]
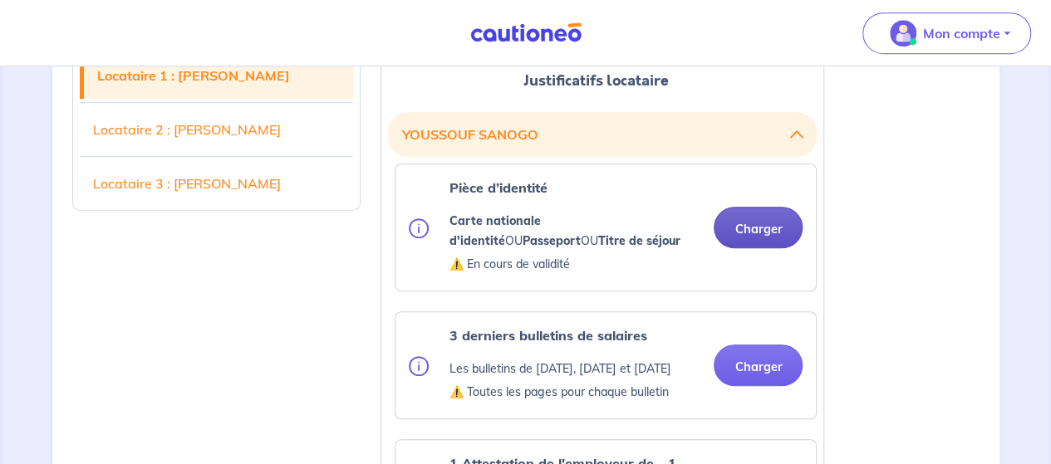
click at [753, 226] on button "Charger" at bounding box center [758, 228] width 89 height 42
click at [758, 228] on button "Charger" at bounding box center [758, 228] width 89 height 42
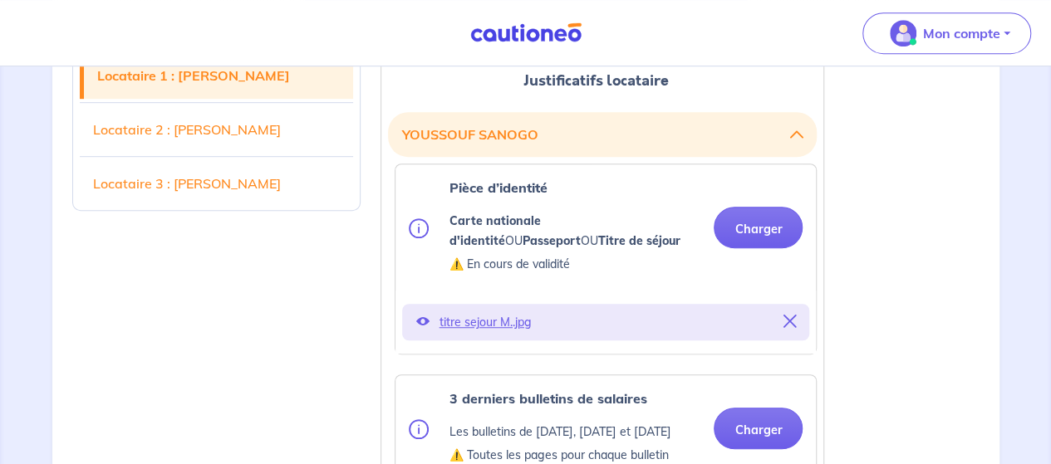
click at [421, 320] on icon at bounding box center [421, 321] width 13 height 13
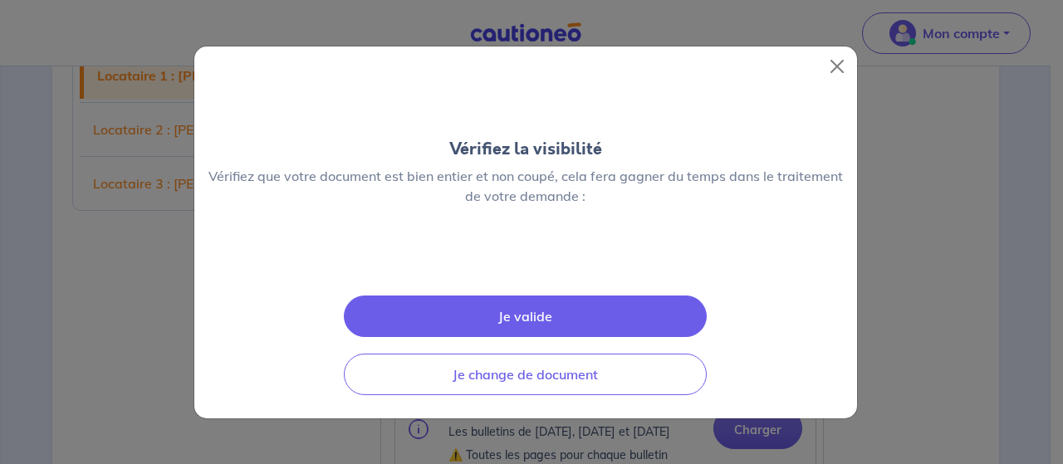
click at [523, 337] on button "Je valide" at bounding box center [525, 317] width 363 height 42
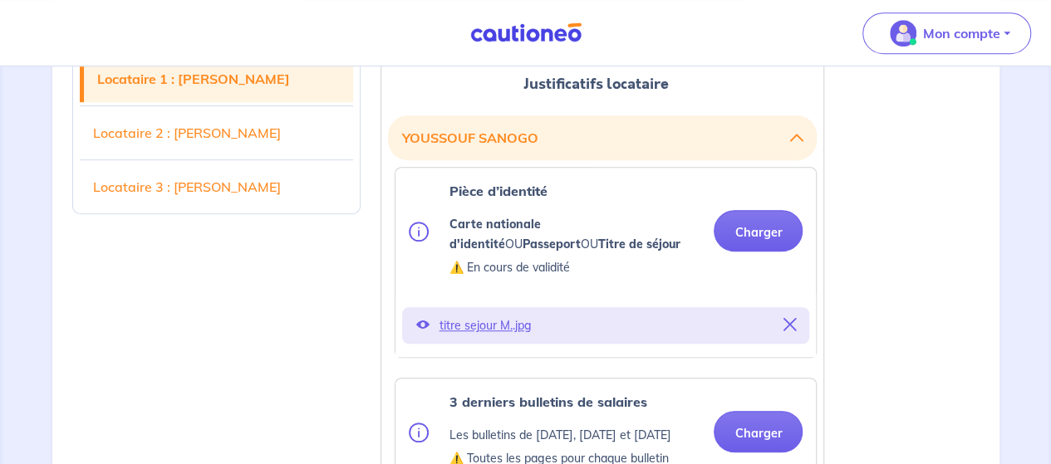
scroll to position [454, 0]
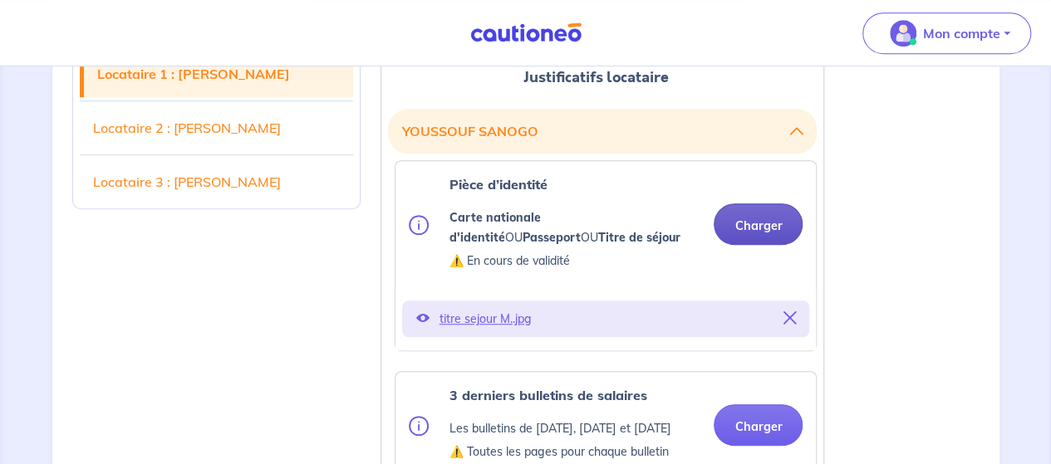
click at [759, 228] on button "Charger" at bounding box center [758, 225] width 89 height 42
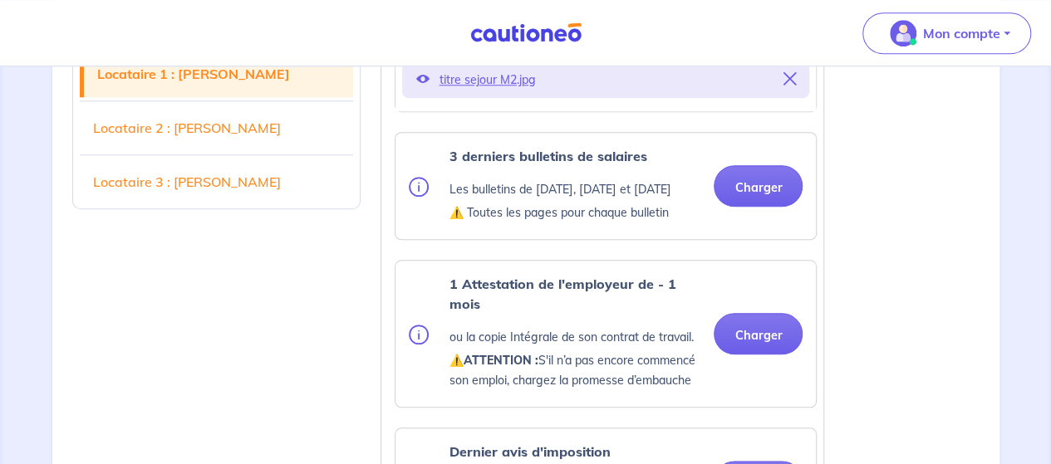
scroll to position [749, 0]
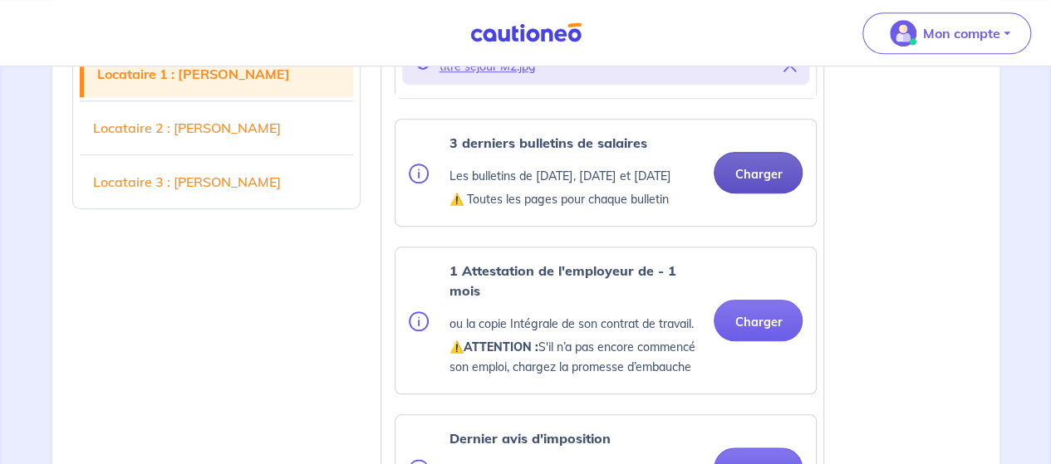
click at [769, 184] on button "Charger" at bounding box center [758, 173] width 89 height 42
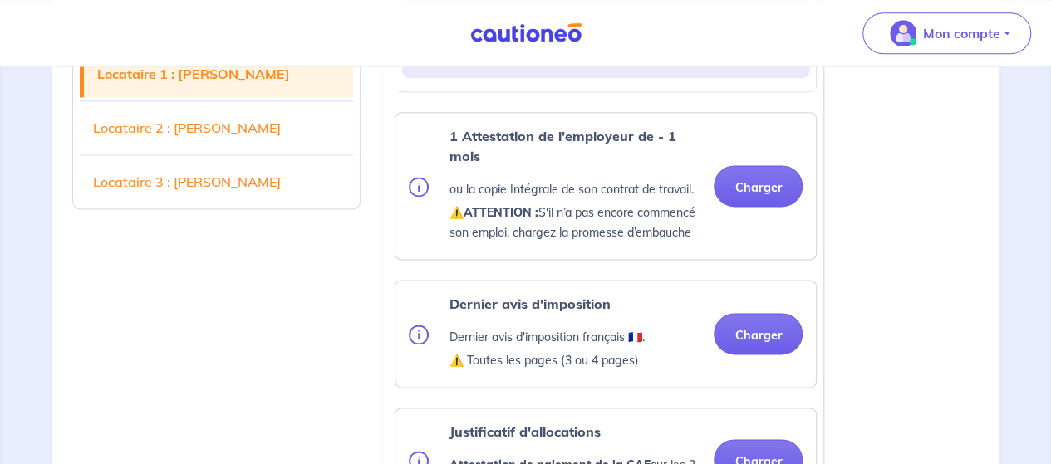
scroll to position [1040, 0]
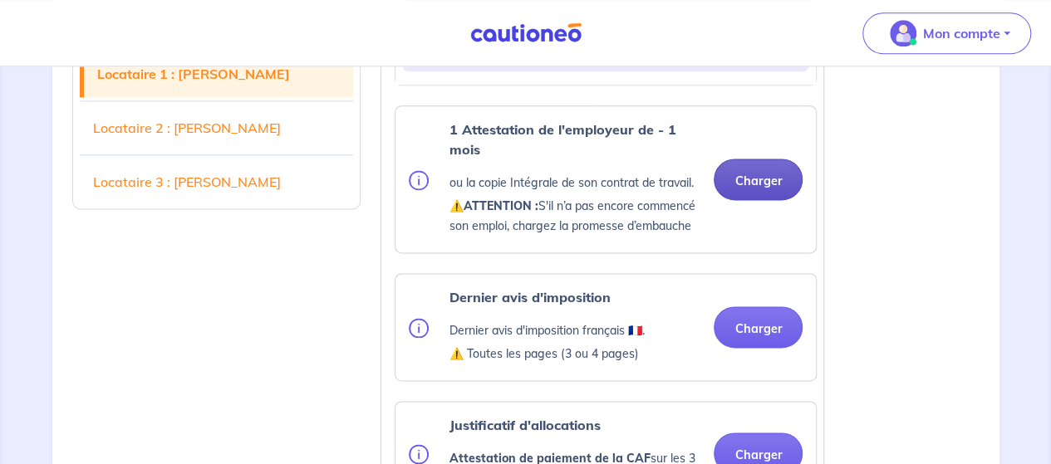
click at [755, 200] on button "Charger" at bounding box center [758, 180] width 89 height 42
click at [767, 190] on button "Charger" at bounding box center [758, 180] width 89 height 42
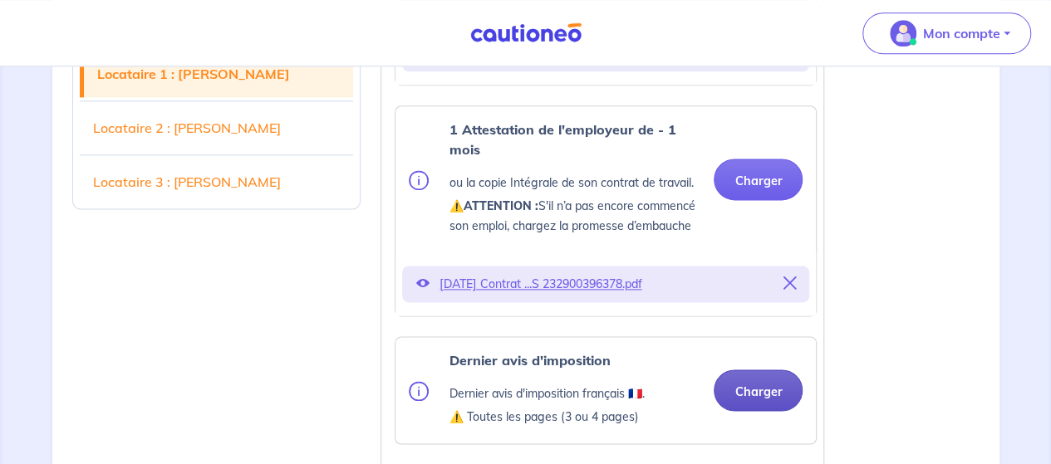
click at [753, 410] on button "Charger" at bounding box center [758, 391] width 89 height 42
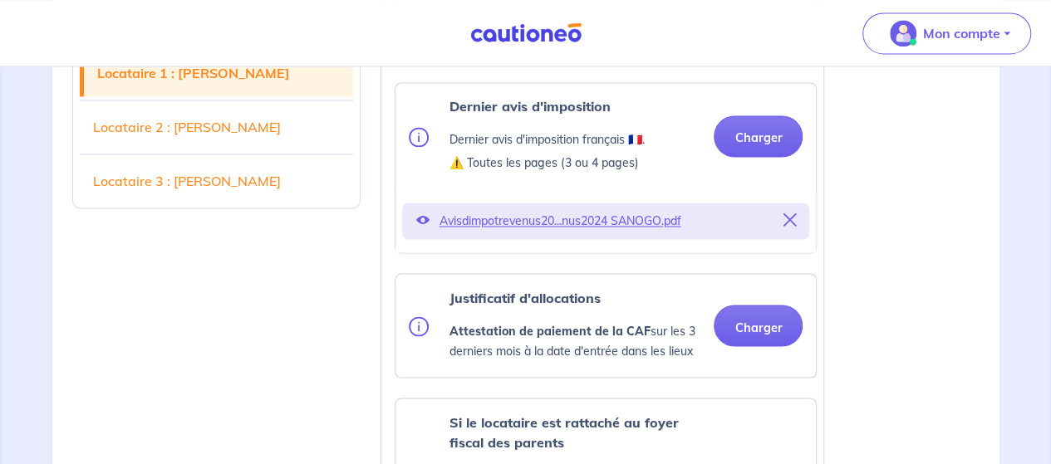
scroll to position [1381, 0]
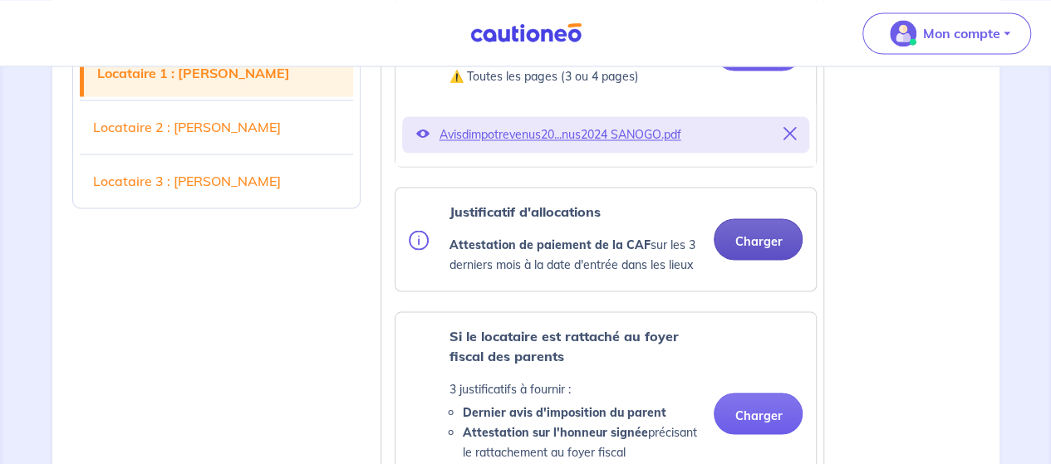
click at [764, 259] on button "Charger" at bounding box center [758, 239] width 89 height 42
click at [765, 260] on button "Charger" at bounding box center [758, 239] width 89 height 42
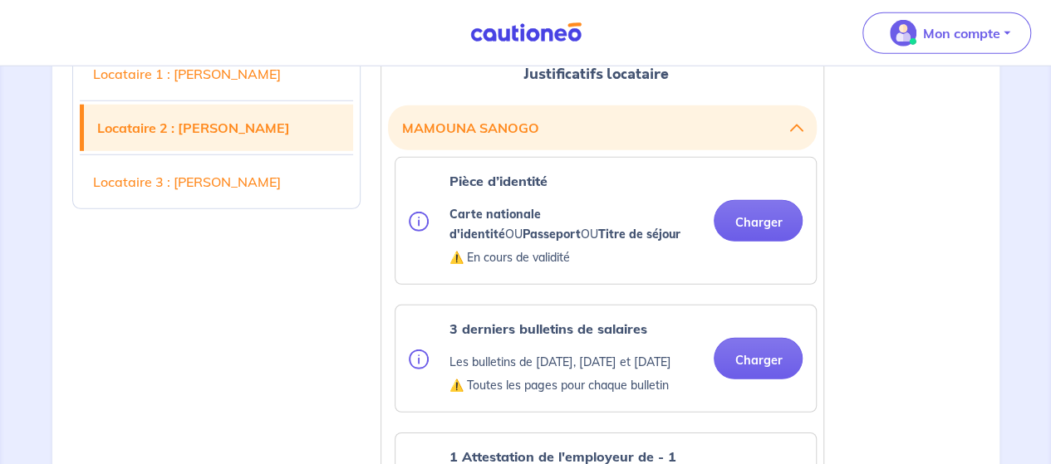
scroll to position [2368, 0]
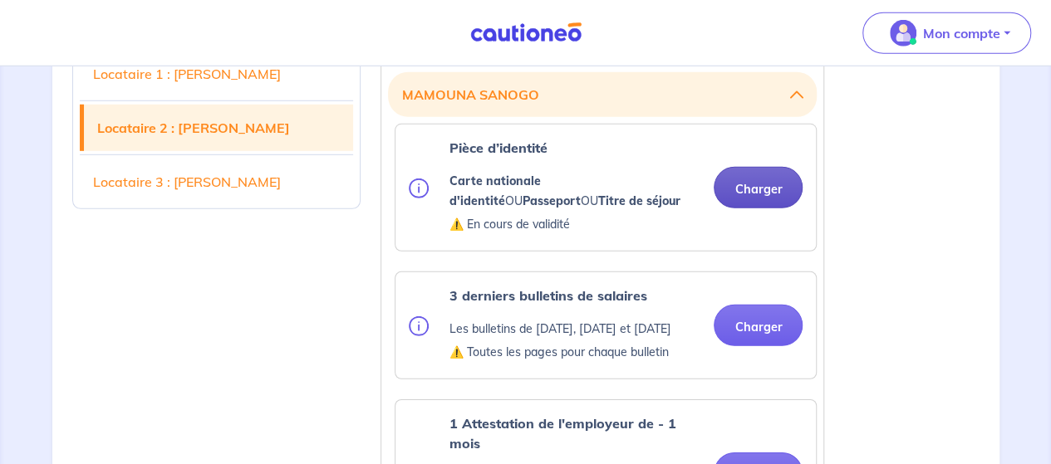
click at [768, 204] on button "Charger" at bounding box center [758, 188] width 89 height 42
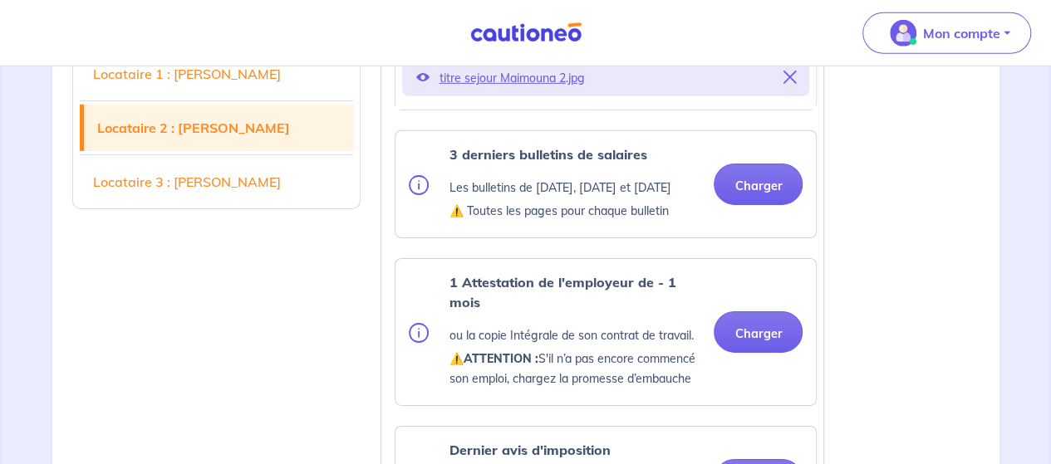
scroll to position [2622, 0]
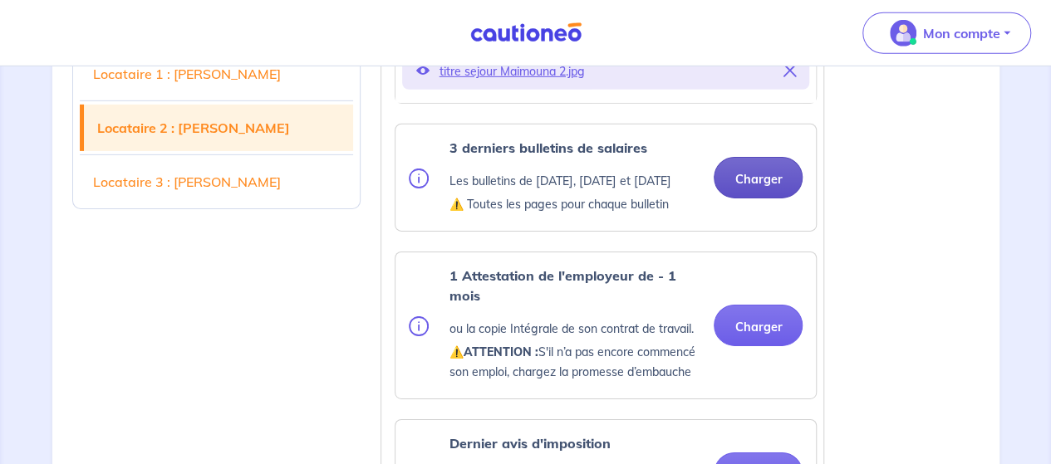
click at [754, 199] on button "Charger" at bounding box center [758, 178] width 89 height 42
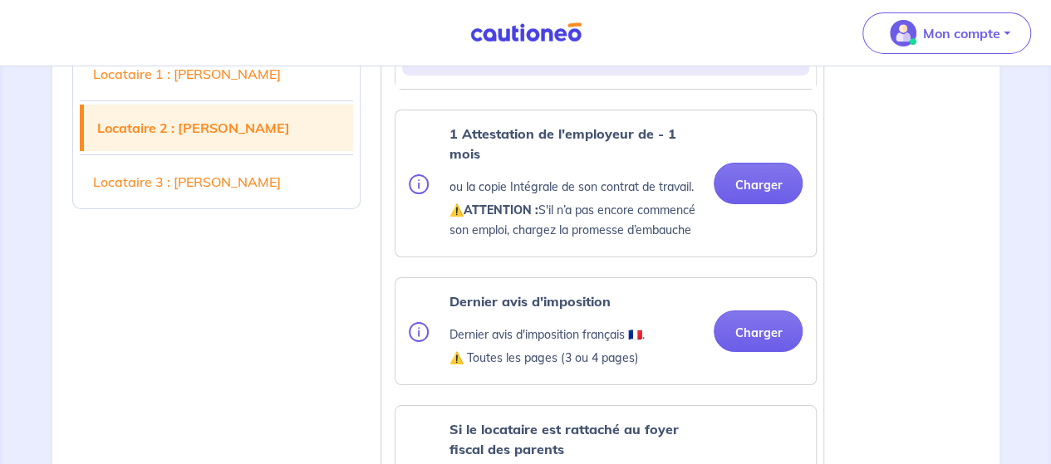
scroll to position [2936, 0]
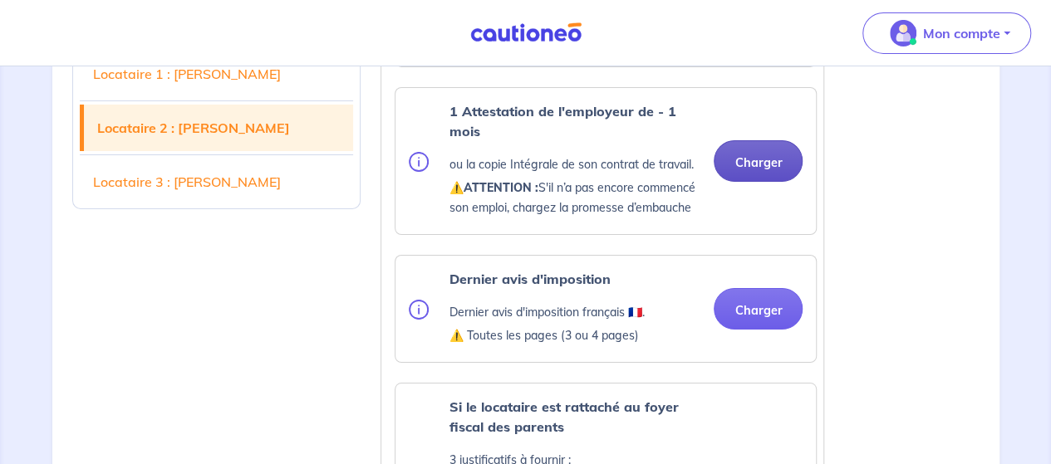
click at [756, 182] on button "Charger" at bounding box center [758, 161] width 89 height 42
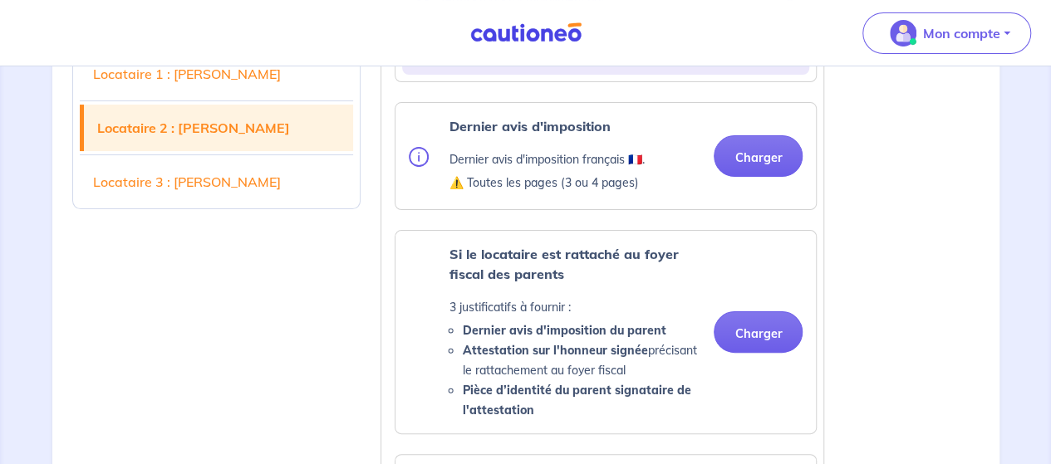
scroll to position [3256, 0]
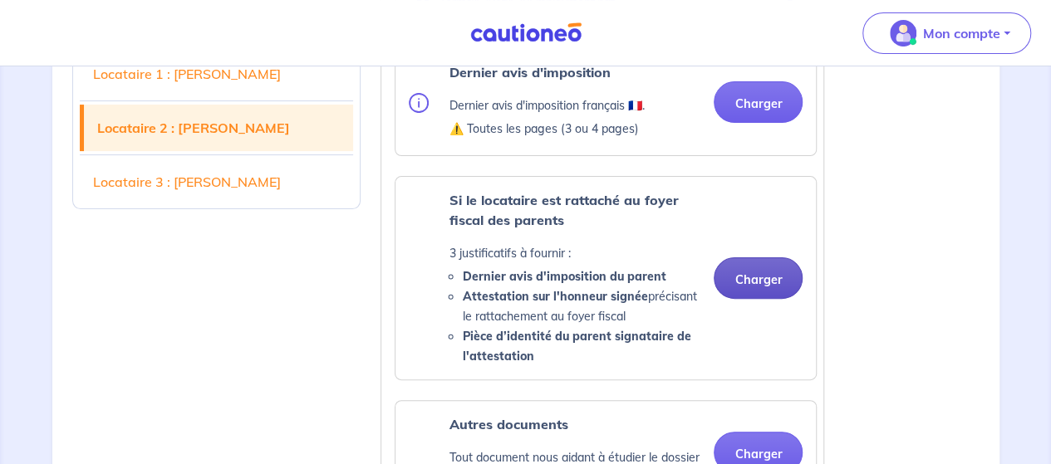
click at [768, 299] on button "Charger" at bounding box center [758, 279] width 89 height 42
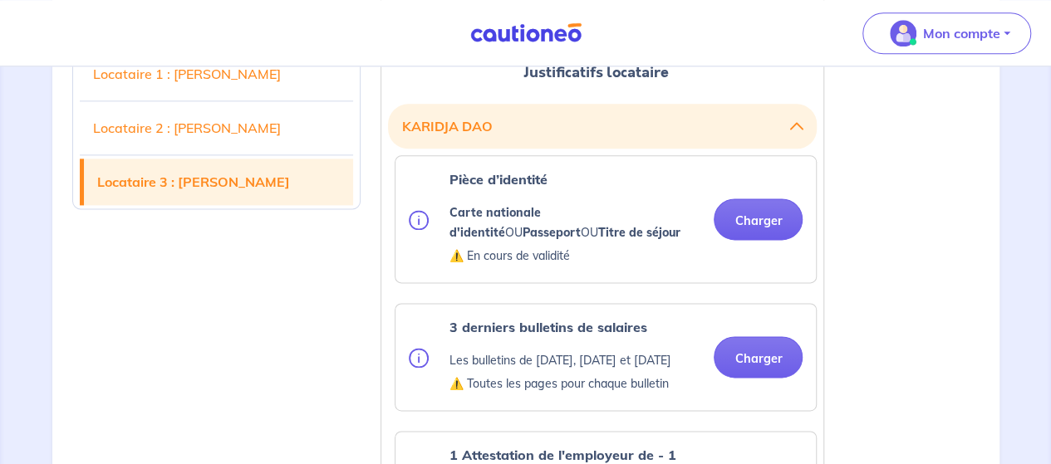
scroll to position [4144, 0]
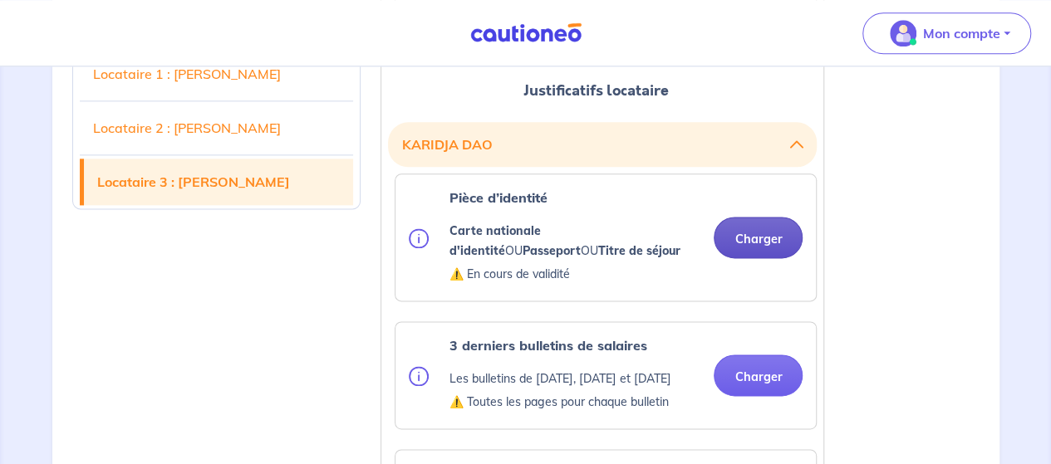
click at [751, 258] on button "Charger" at bounding box center [758, 238] width 89 height 42
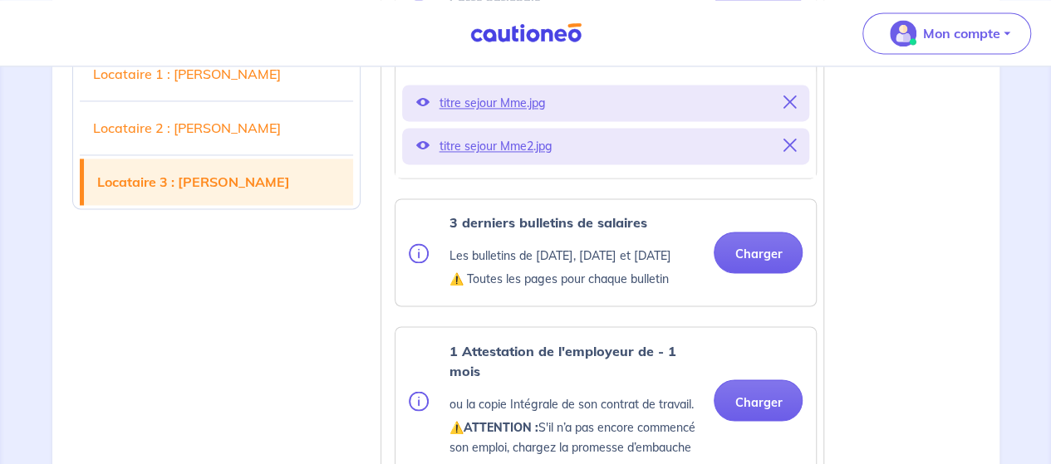
scroll to position [4421, 0]
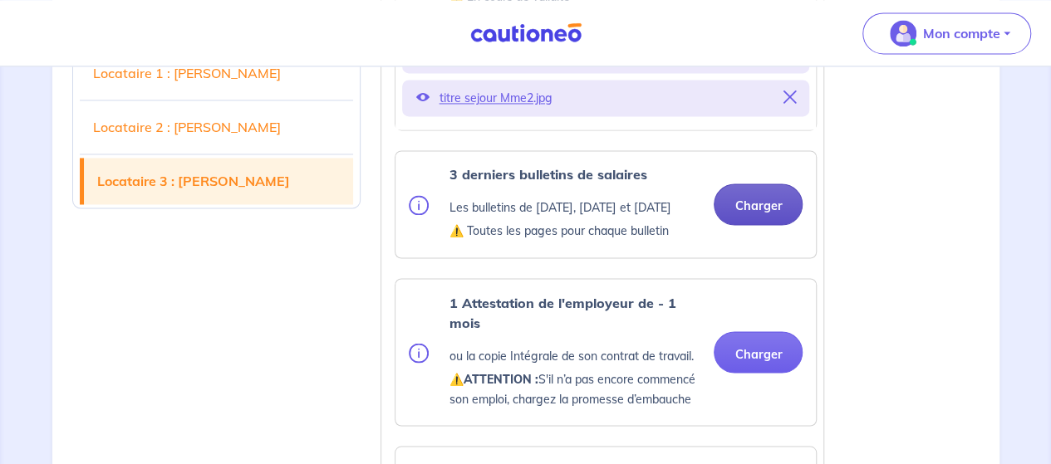
click at [754, 225] on button "Charger" at bounding box center [758, 205] width 89 height 42
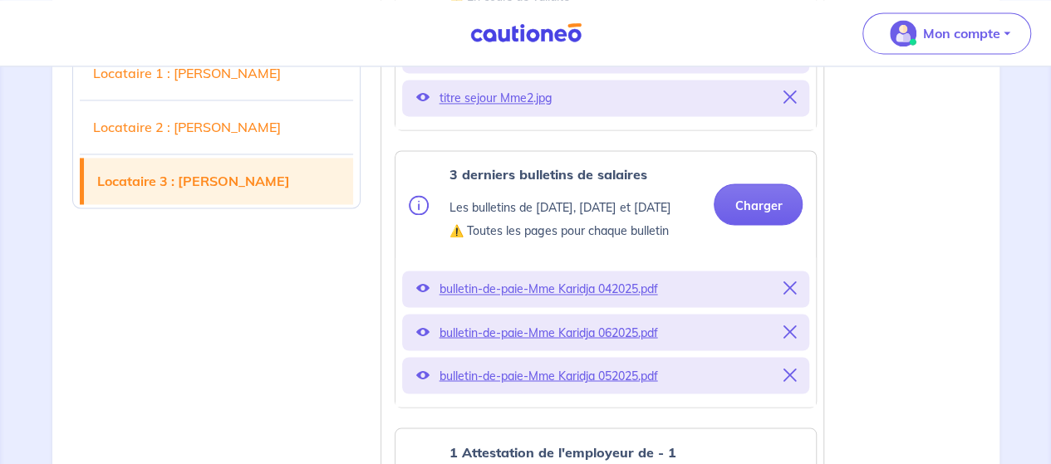
scroll to position [4828, 0]
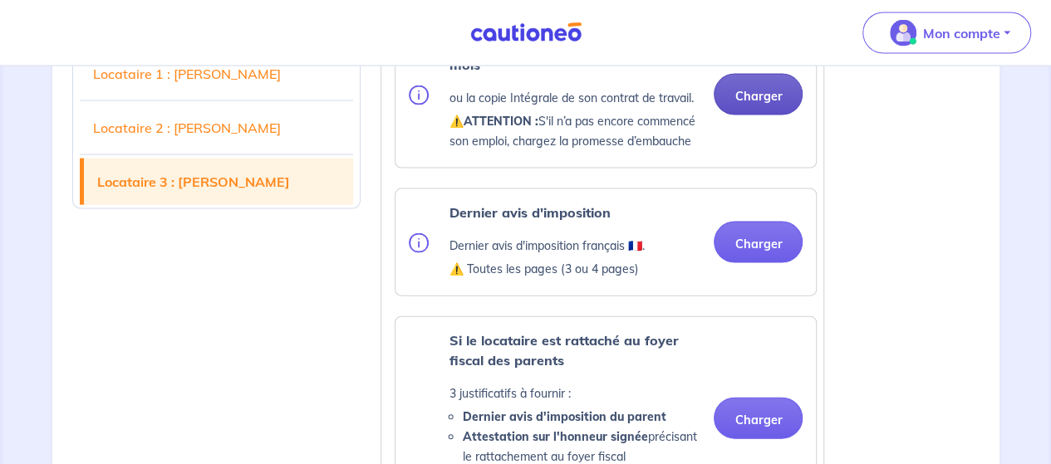
click at [754, 115] on button "Charger" at bounding box center [758, 95] width 89 height 42
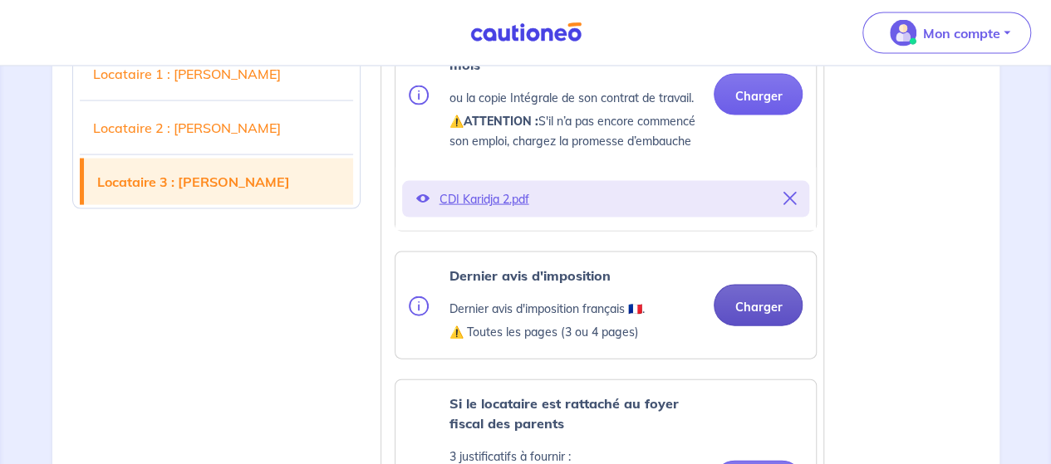
click at [749, 326] on button "Charger" at bounding box center [758, 306] width 89 height 42
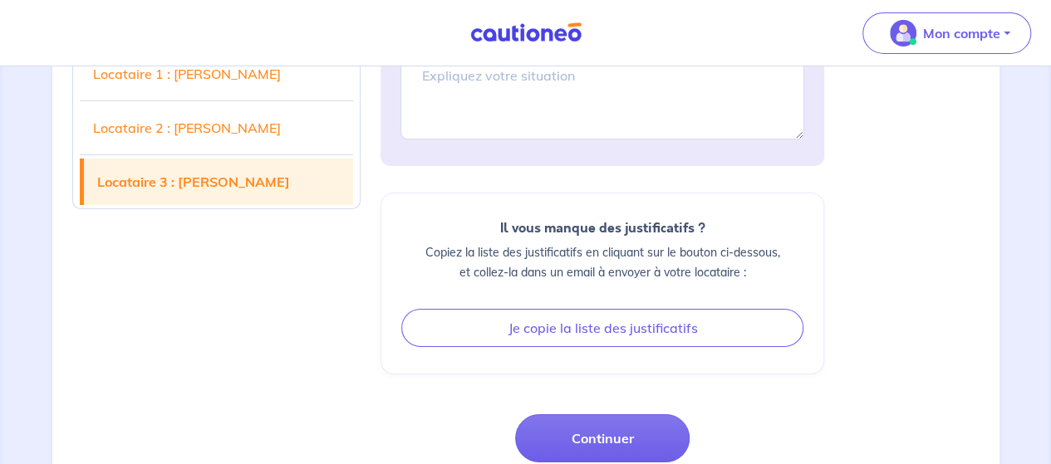
scroll to position [6119, 0]
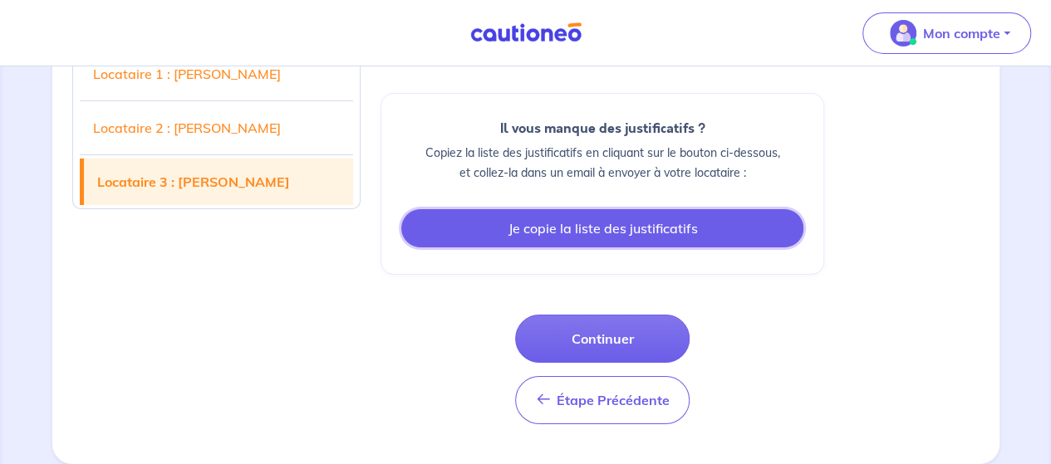
click at [596, 242] on button "Je copie la liste des justificatifs" at bounding box center [602, 228] width 402 height 38
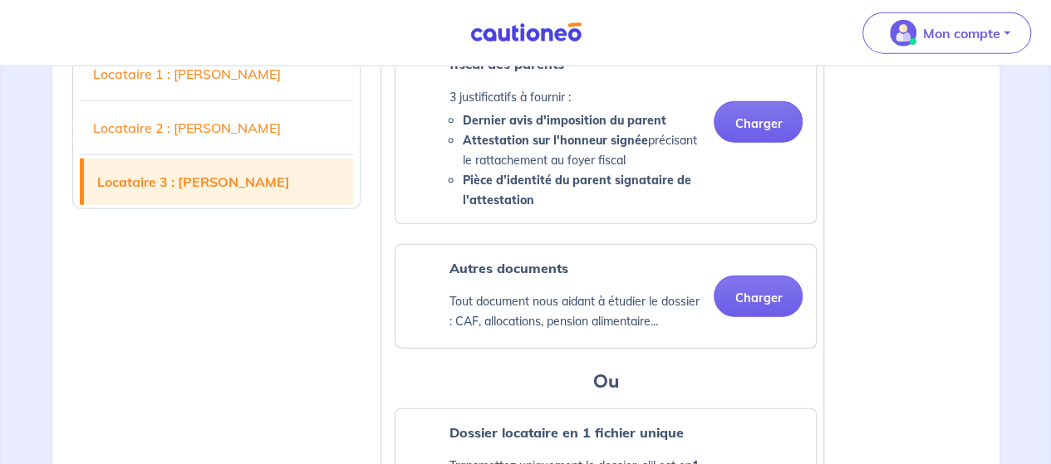
scroll to position [5247, 0]
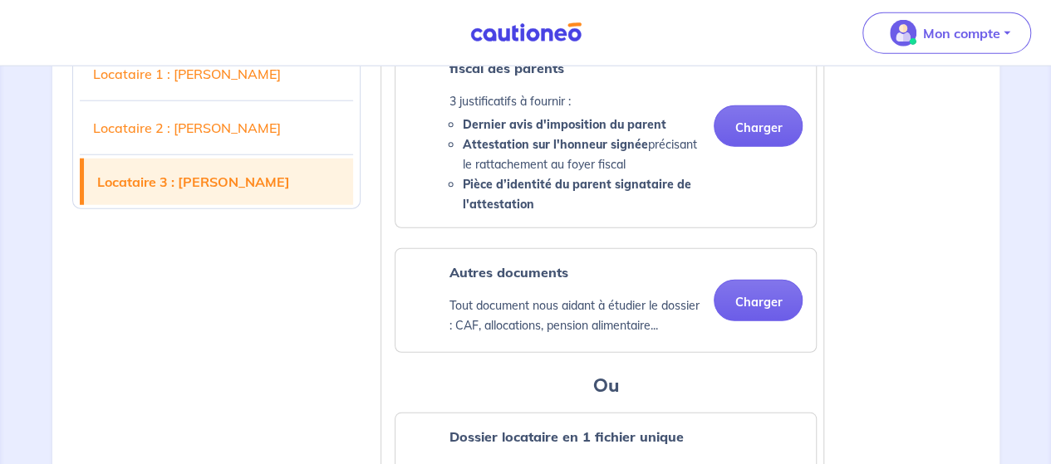
drag, startPoint x: 462, startPoint y: 194, endPoint x: 638, endPoint y: 222, distance: 178.4
click at [638, 214] on ul "Dernier avis d'imposition du parent Attestation sur l'honneur signée précisant …" at bounding box center [575, 165] width 252 height 100
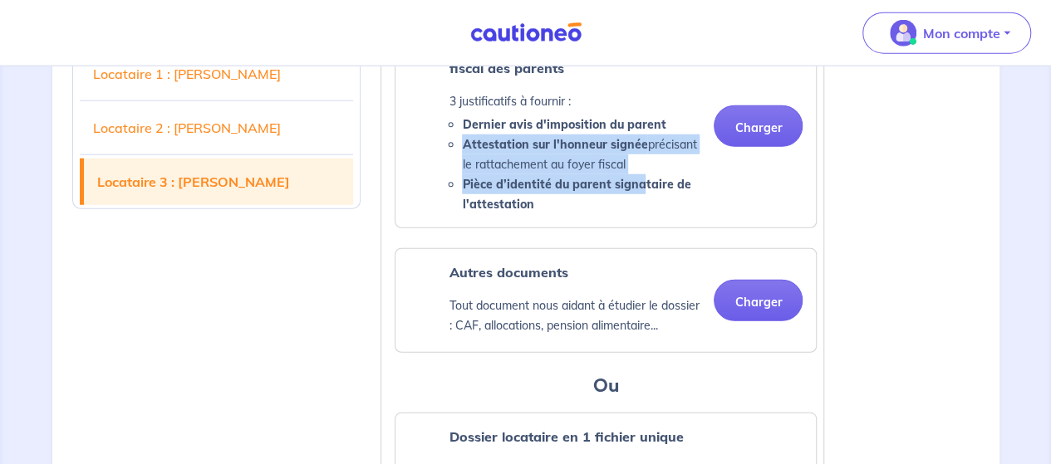
click at [627, 174] on li "Attestation sur l'honneur signée précisant le rattachement au foyer fiscal" at bounding box center [581, 155] width 238 height 40
drag, startPoint x: 460, startPoint y: 190, endPoint x: 634, endPoint y: 209, distance: 174.7
click at [634, 209] on ul "Dernier avis d'imposition du parent Attestation sur l'honneur signée précisant …" at bounding box center [575, 165] width 252 height 100
copy li "Attestation sur l'honneur signée précisant le rattachement au foyer fiscal"
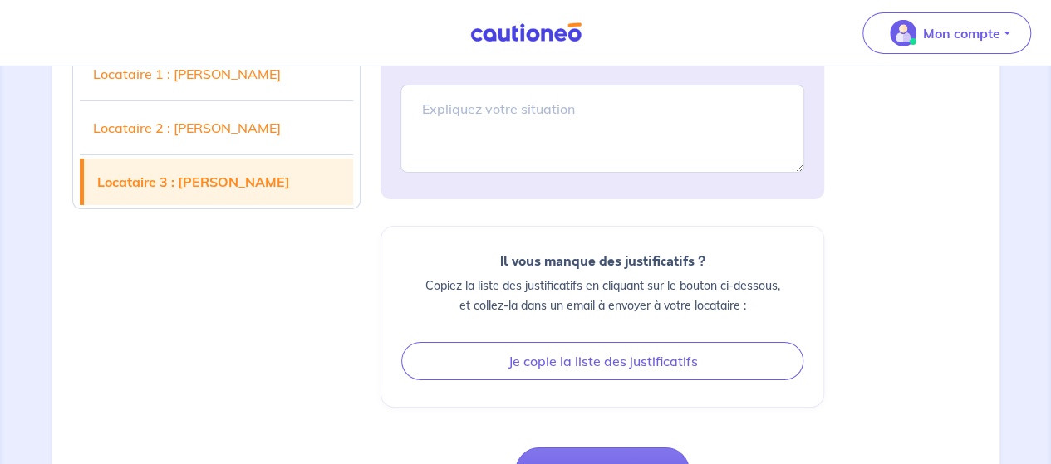
scroll to position [6002, 0]
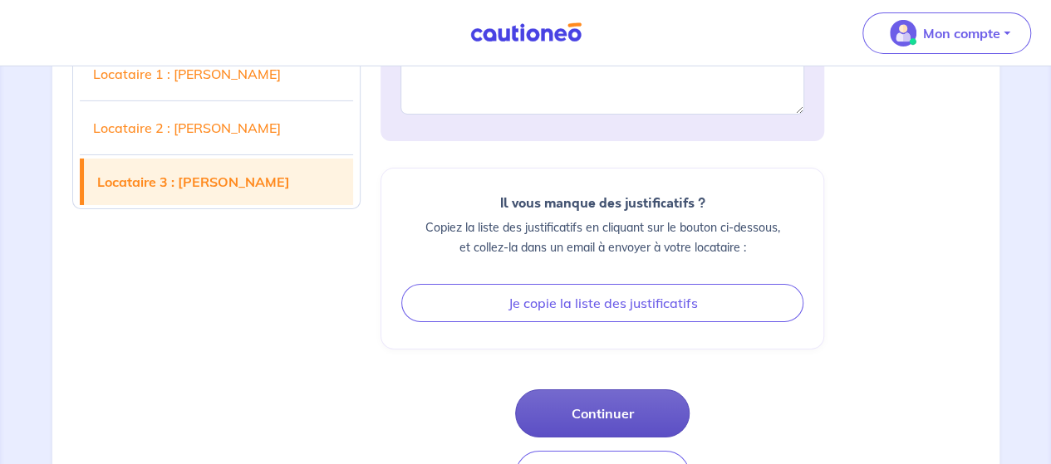
click at [595, 438] on button "Continuer" at bounding box center [602, 414] width 174 height 48
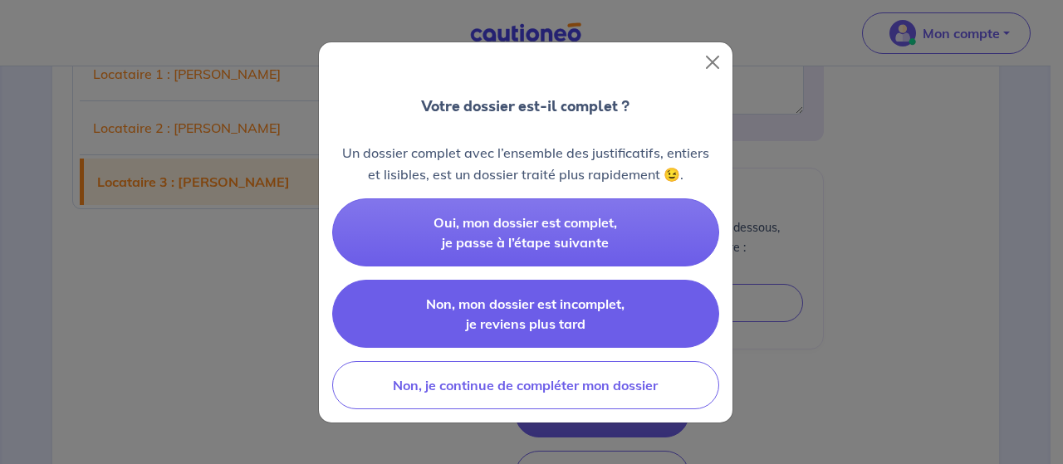
click at [523, 312] on span "Non, mon dossier est incomplet, je reviens plus tard" at bounding box center [525, 314] width 199 height 37
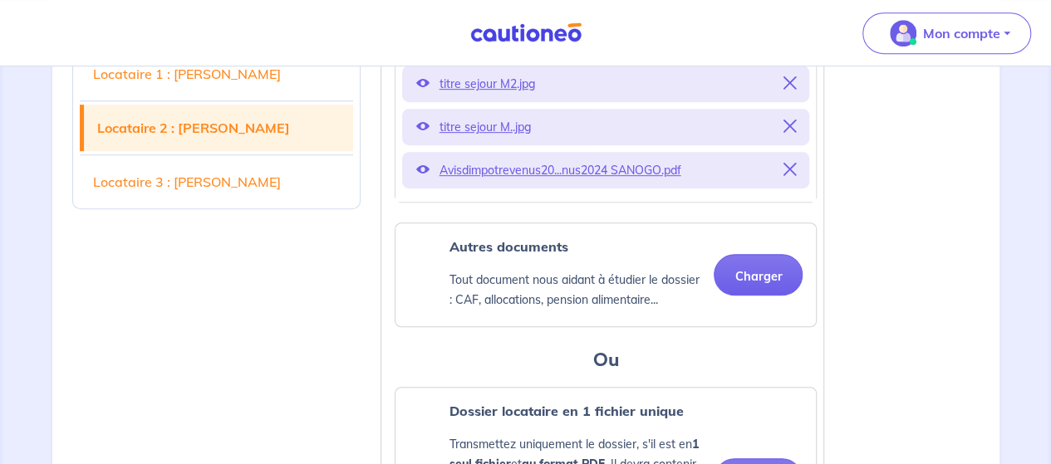
scroll to position [3449, 0]
